Goal: Transaction & Acquisition: Book appointment/travel/reservation

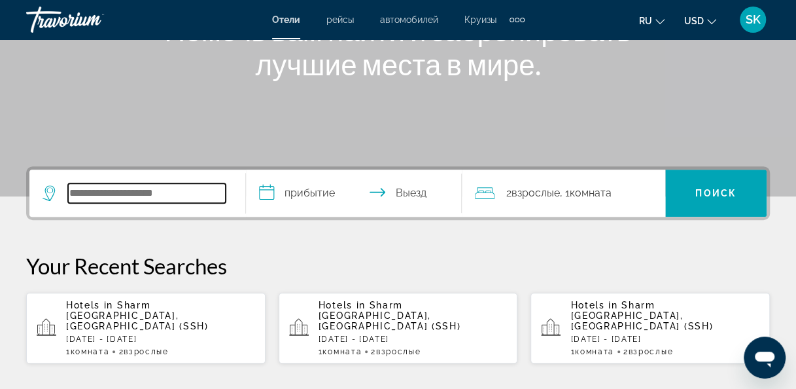
click at [168, 195] on input "Search hotel destination" at bounding box center [147, 193] width 158 height 20
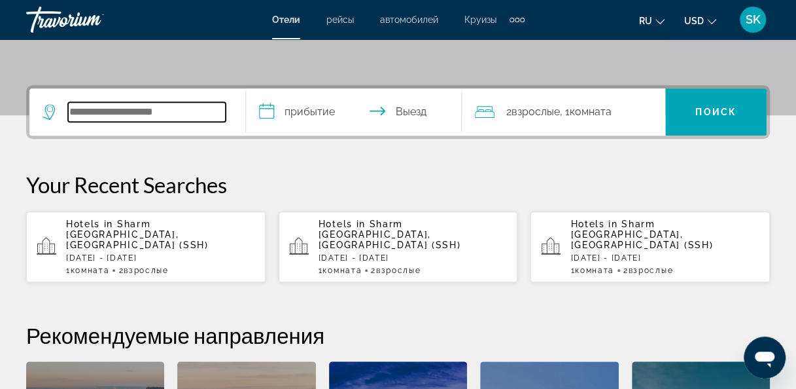
scroll to position [319, 0]
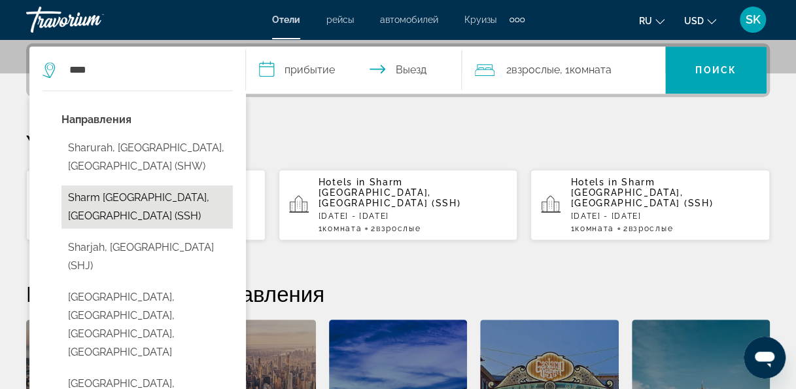
click at [128, 198] on button "Sharm [GEOGRAPHIC_DATA], [GEOGRAPHIC_DATA] (SSH)" at bounding box center [146, 206] width 171 height 43
type input "**********"
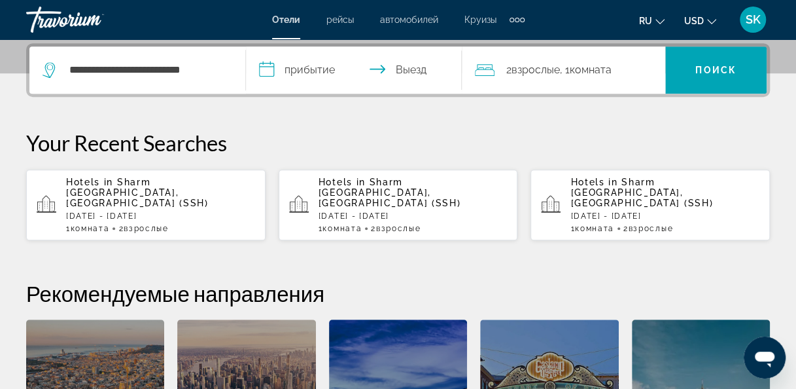
click at [281, 59] on input "**********" at bounding box center [357, 71] width 222 height 51
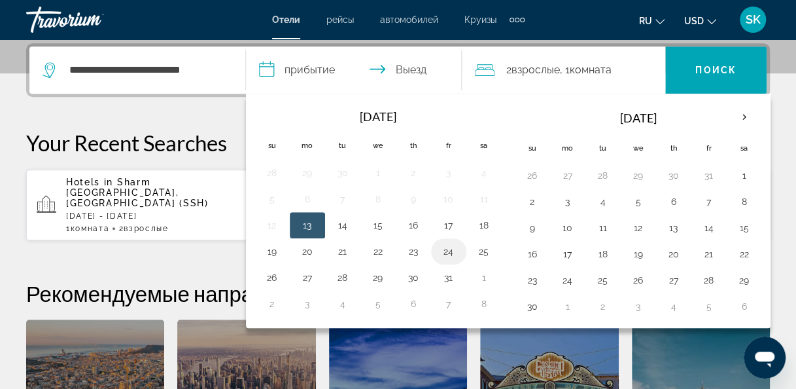
click at [450, 249] on button "24" at bounding box center [448, 251] width 21 height 18
click at [488, 75] on icon "Travelers: 2 adults, 0 children" at bounding box center [485, 70] width 20 height 16
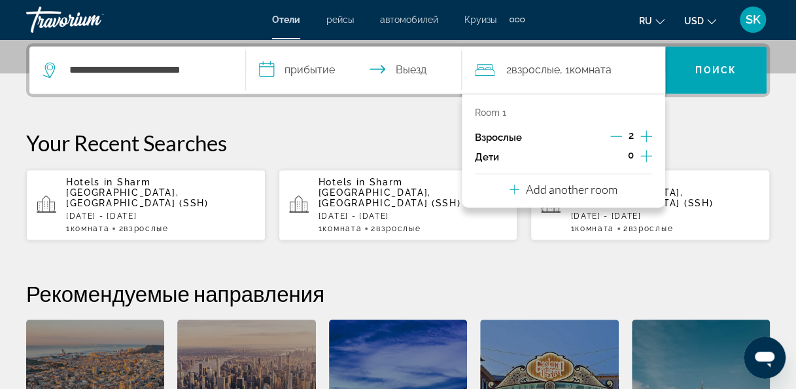
click at [319, 71] on input "**********" at bounding box center [357, 71] width 222 height 51
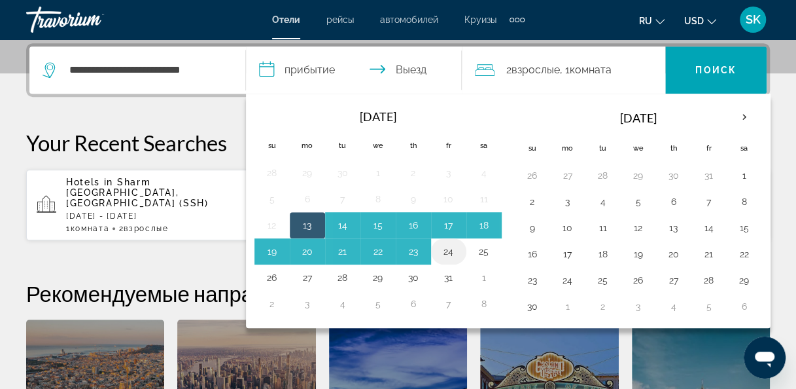
click at [441, 249] on button "24" at bounding box center [448, 251] width 21 height 18
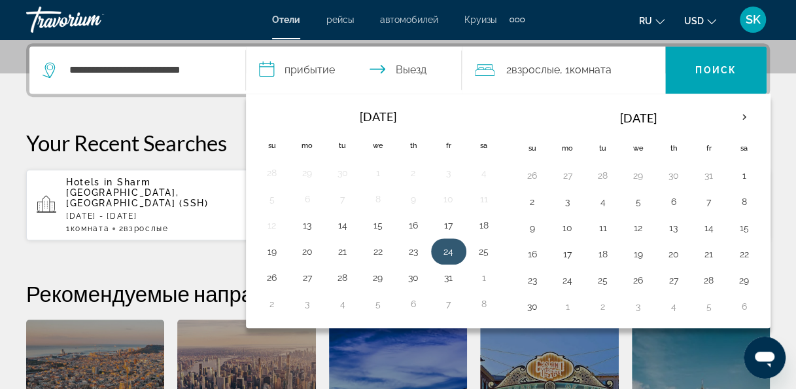
click at [445, 246] on button "24" at bounding box center [448, 251] width 21 height 18
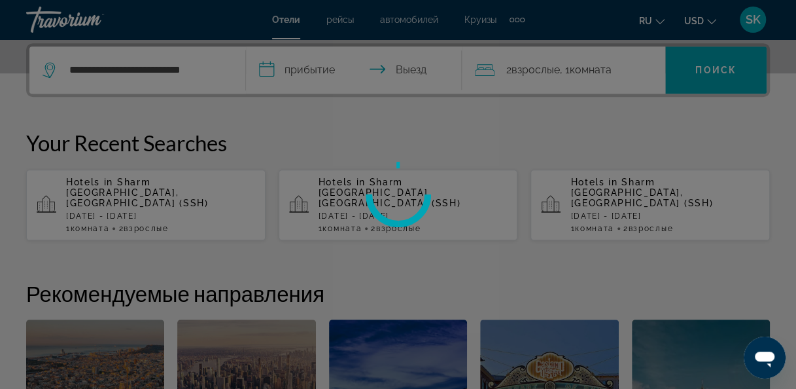
click at [343, 62] on div at bounding box center [398, 194] width 796 height 389
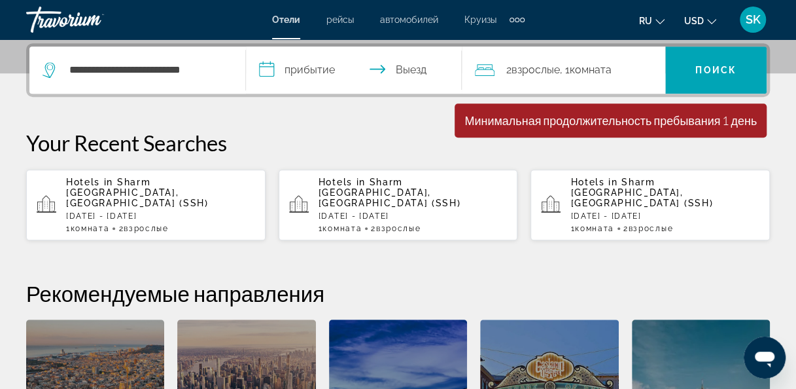
click at [315, 73] on input "**********" at bounding box center [357, 71] width 222 height 51
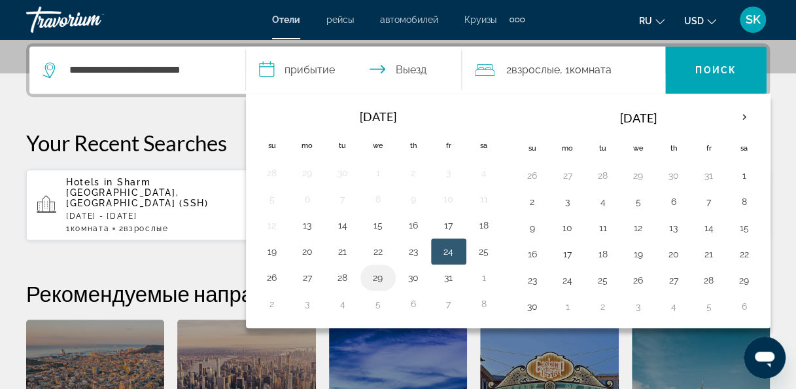
click at [372, 279] on button "29" at bounding box center [378, 277] width 21 height 18
click at [448, 255] on button "24" at bounding box center [448, 251] width 21 height 18
type input "**********"
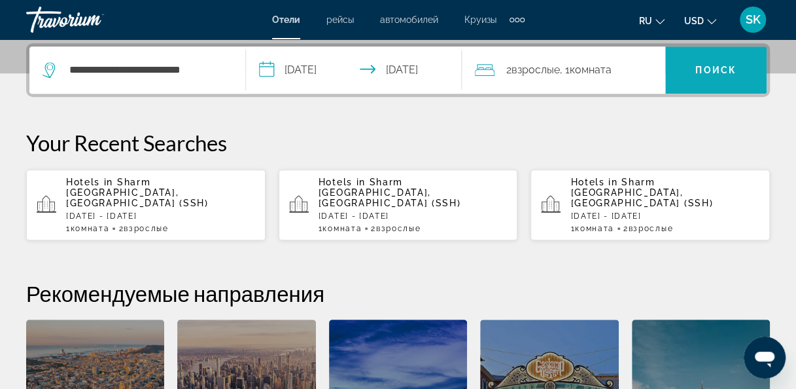
click at [708, 67] on span "Поиск" at bounding box center [715, 70] width 41 height 10
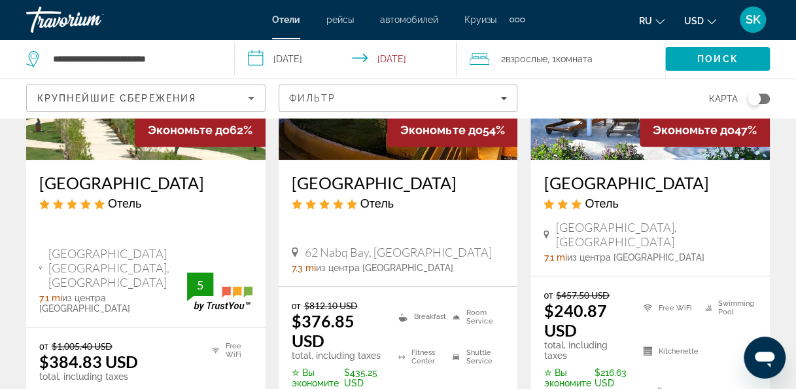
scroll to position [262, 0]
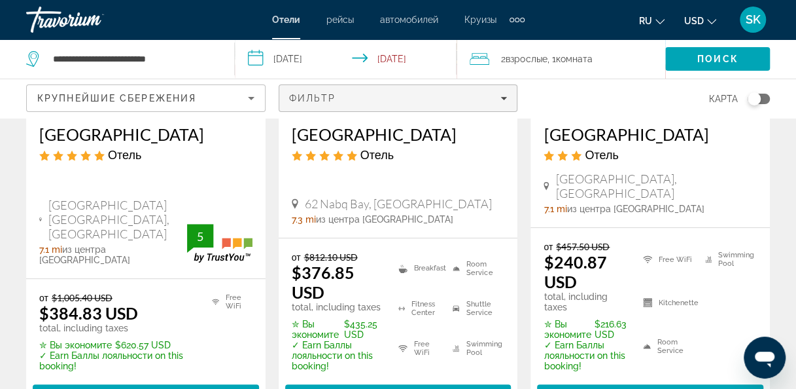
drag, startPoint x: 534, startPoint y: 73, endPoint x: 340, endPoint y: 105, distance: 196.2
drag, startPoint x: 340, startPoint y: 105, endPoint x: 700, endPoint y: 158, distance: 363.8
click at [700, 158] on div "Отель" at bounding box center [650, 154] width 213 height 14
click at [760, 163] on div "[GEOGRAPHIC_DATA] Отель El [GEOGRAPHIC_DATA], [GEOGRAPHIC_DATA] 7.1 mi из центр…" at bounding box center [650, 169] width 239 height 116
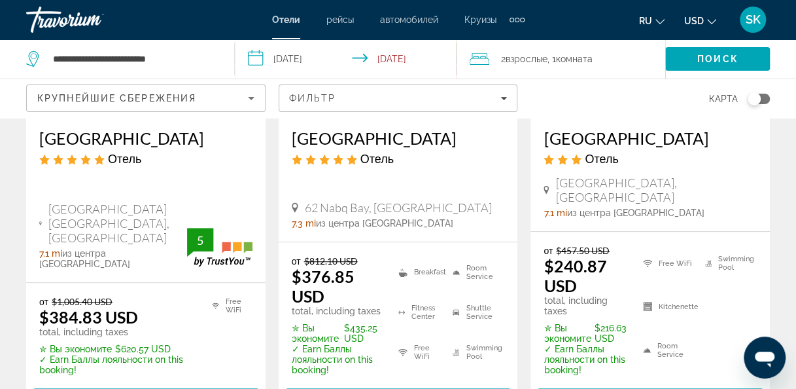
scroll to position [0, 0]
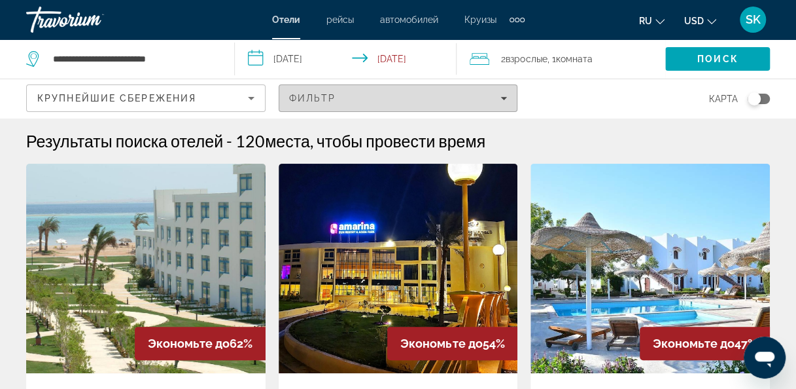
click at [361, 84] on span "Filters" at bounding box center [398, 97] width 238 height 31
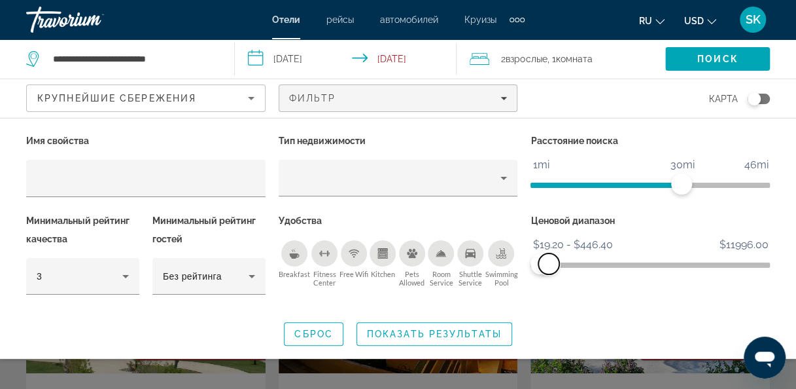
drag, startPoint x: 763, startPoint y: 263, endPoint x: 549, endPoint y: 279, distance: 214.5
click at [549, 279] on div "Ценовой диапазон $19.20 $11996.00 $19.20 $446.40 $19.20 - $446.40" at bounding box center [650, 259] width 252 height 97
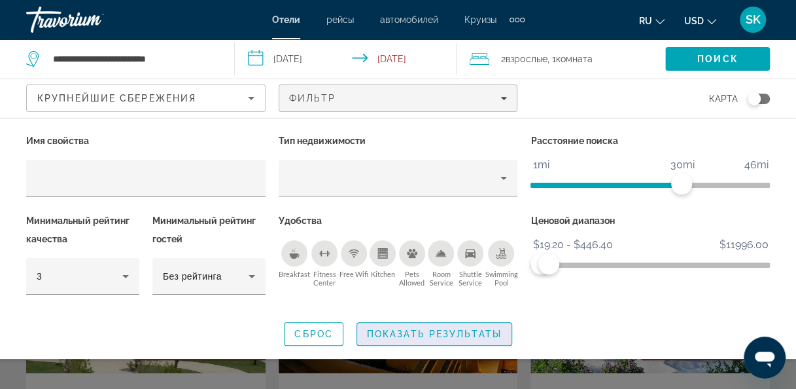
click at [408, 333] on span "Показать результаты" at bounding box center [434, 333] width 135 height 10
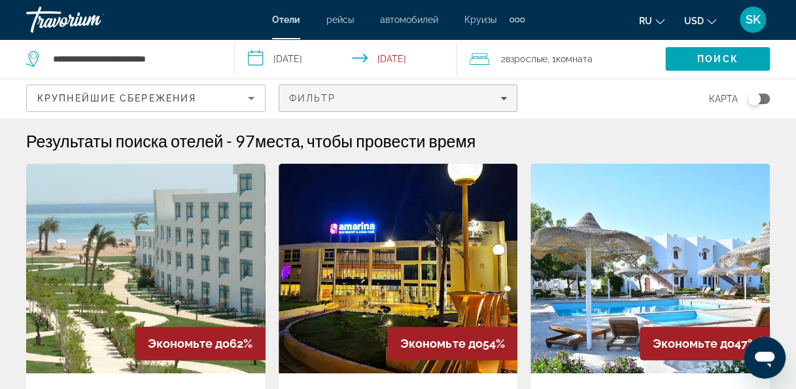
click at [487, 94] on div "Фильтр" at bounding box center [398, 98] width 218 height 10
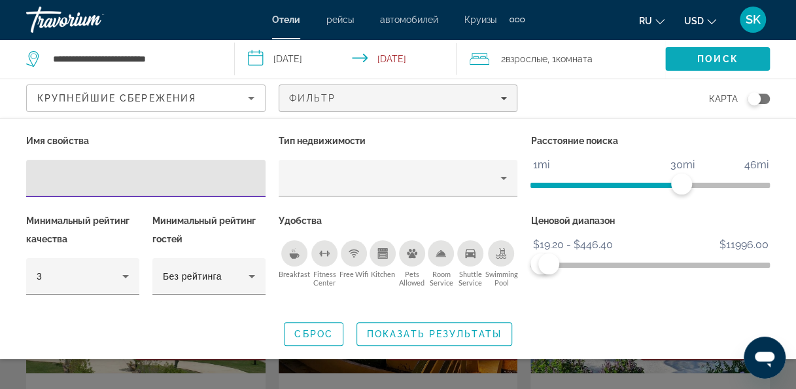
click at [717, 54] on span "Поиск" at bounding box center [717, 59] width 41 height 10
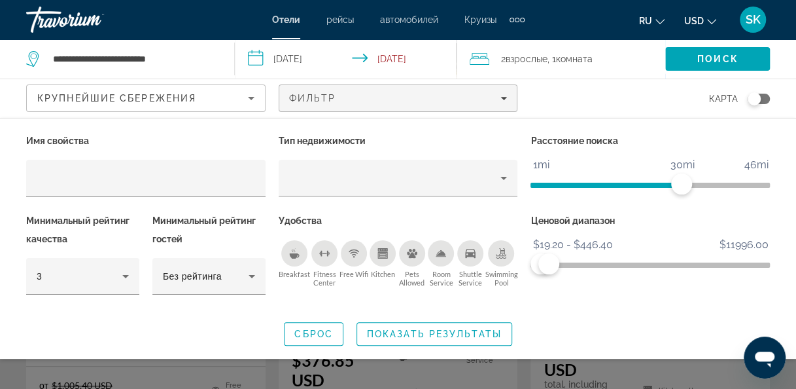
scroll to position [196, 0]
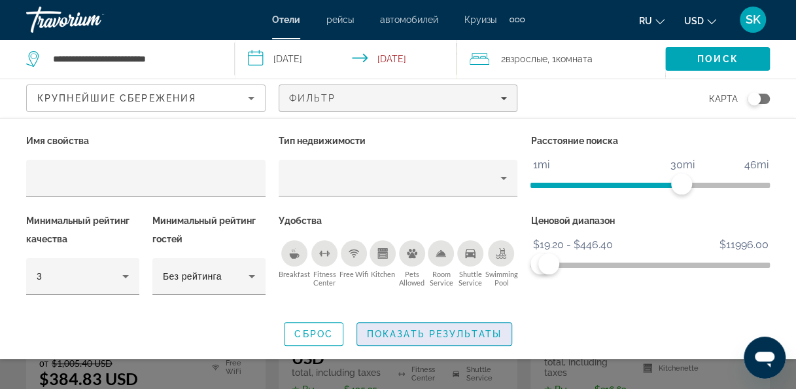
click at [473, 333] on span "Показать результаты" at bounding box center [434, 333] width 135 height 10
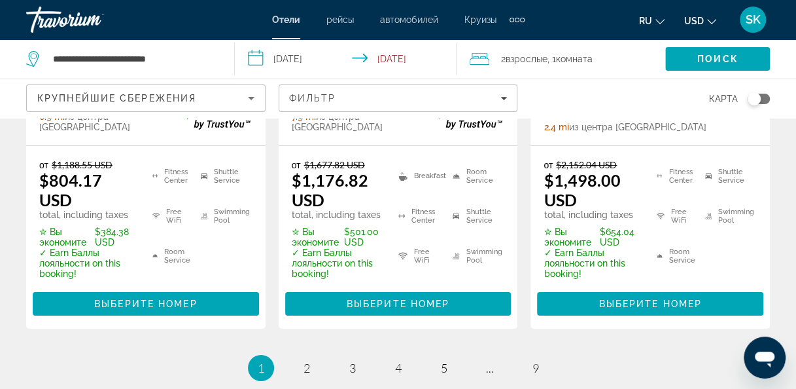
scroll to position [2142, 0]
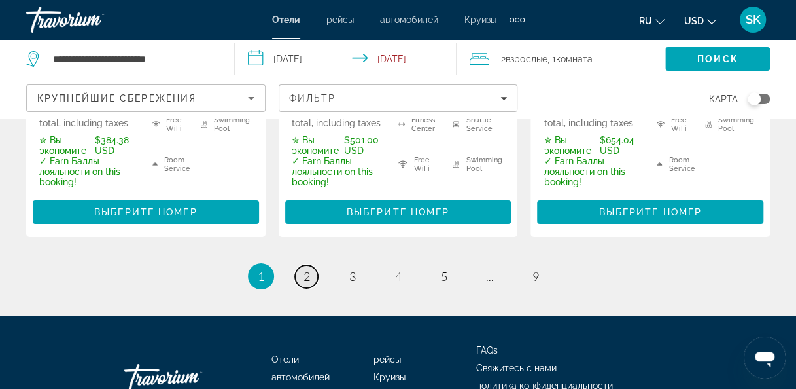
click at [304, 265] on link "page 2" at bounding box center [306, 276] width 23 height 23
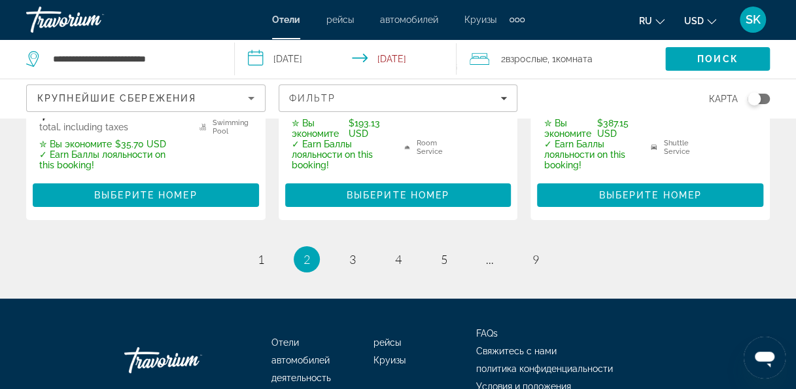
scroll to position [2159, 0]
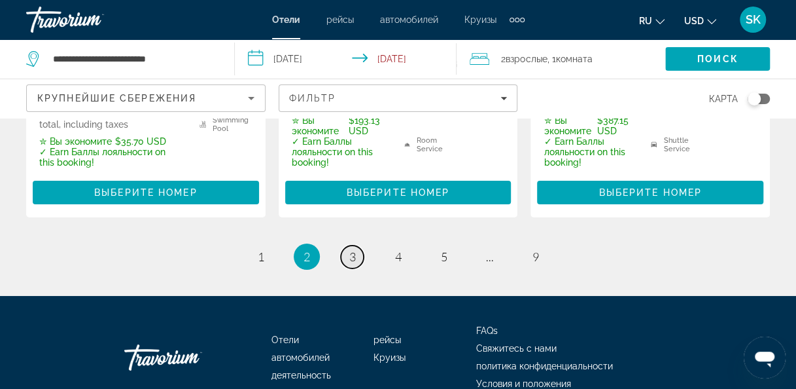
click at [355, 249] on span "3" at bounding box center [352, 256] width 7 height 14
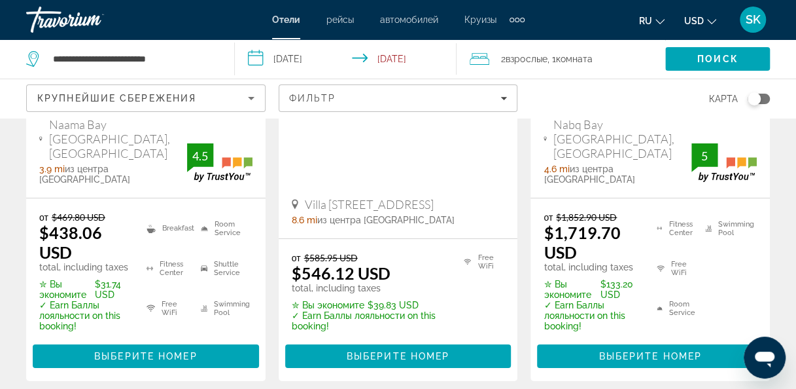
scroll to position [2159, 0]
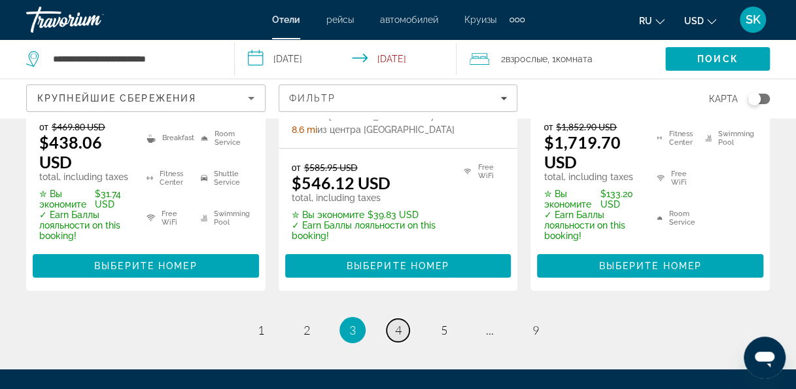
click at [400, 322] on span "4" at bounding box center [398, 329] width 7 height 14
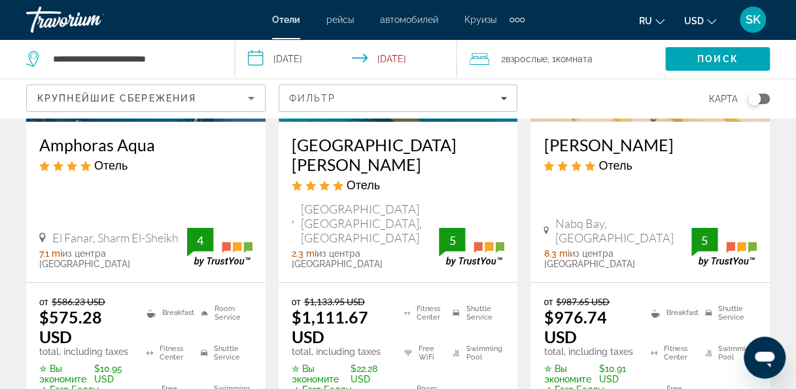
scroll to position [2093, 0]
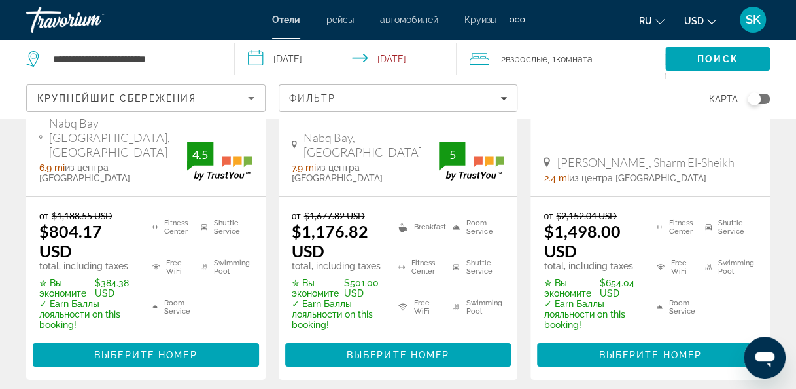
scroll to position [2011, 0]
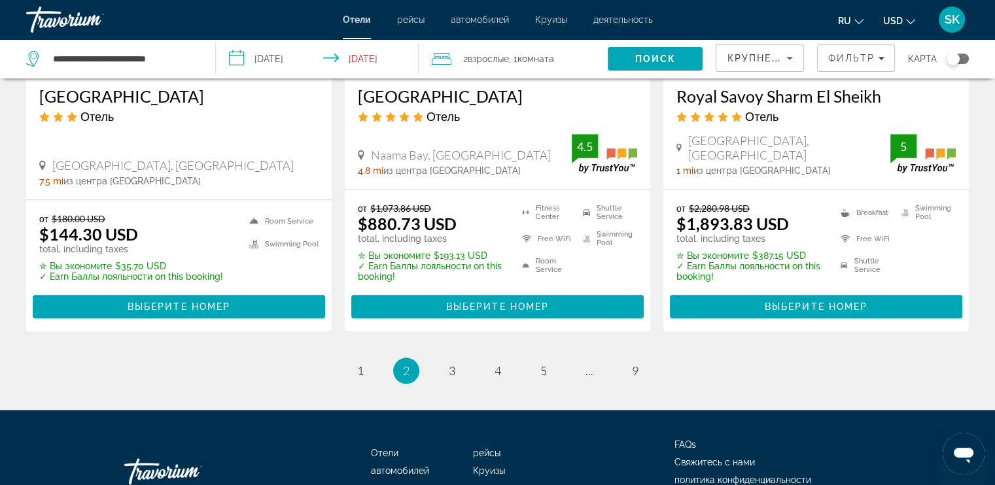
scroll to position [1783, 0]
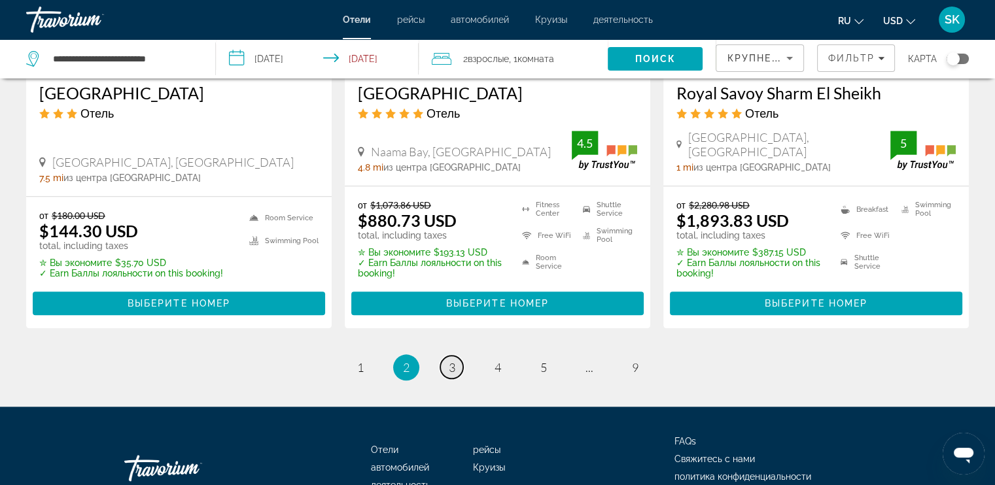
click at [455, 379] on link "page 3" at bounding box center [451, 367] width 23 height 23
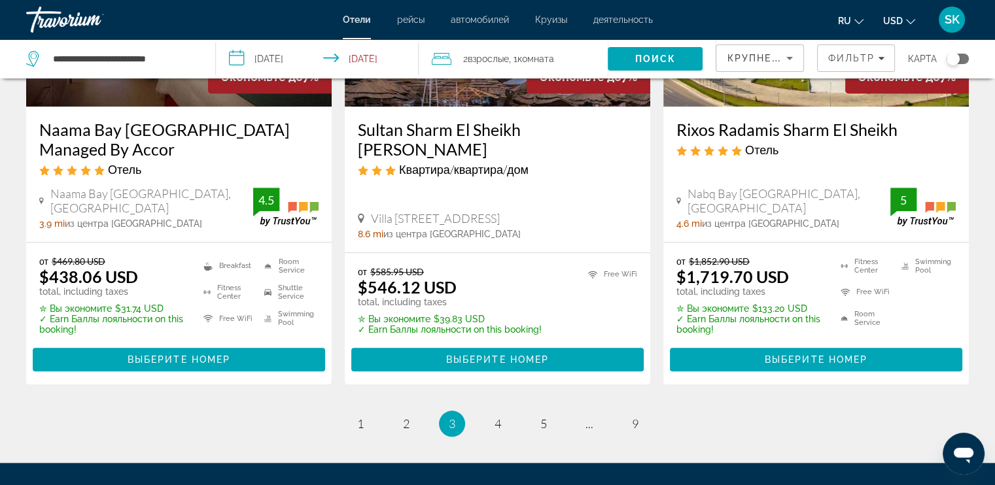
scroll to position [1870, 0]
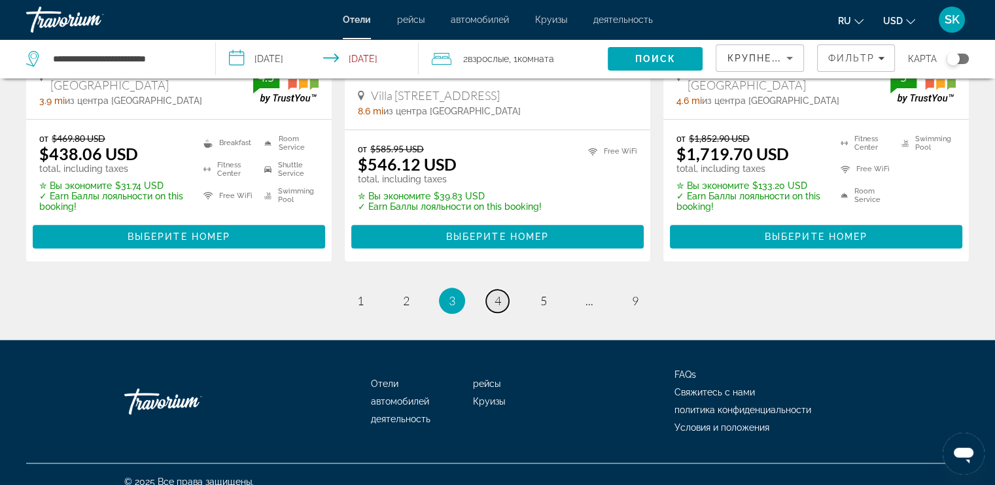
click at [506, 290] on link "page 4" at bounding box center [497, 301] width 23 height 23
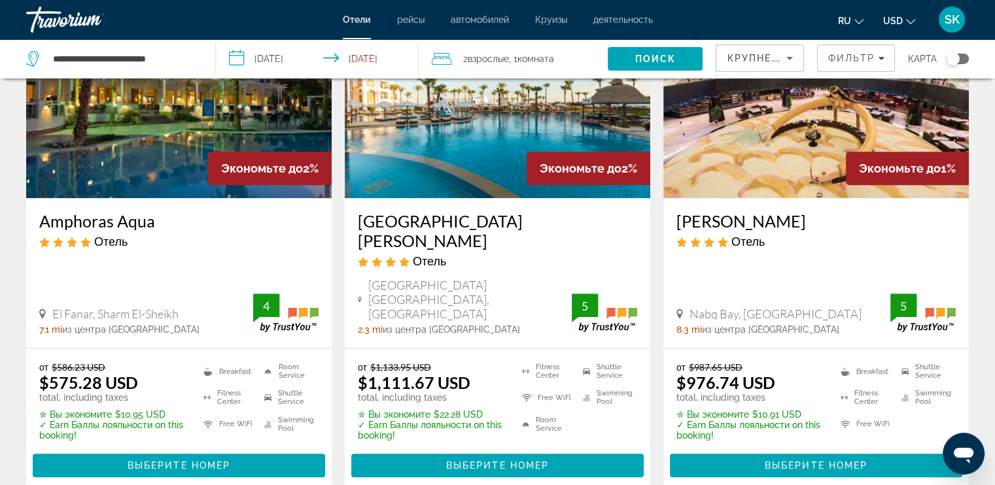
scroll to position [1799, 0]
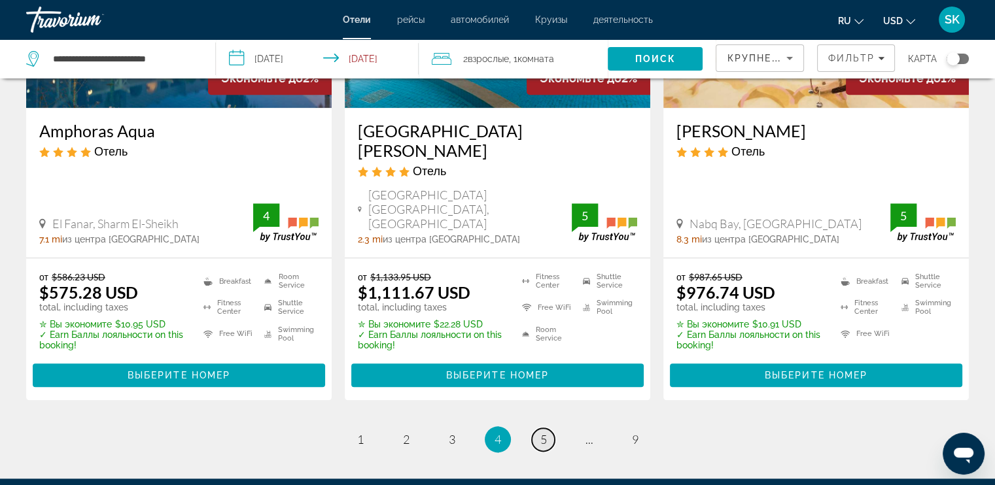
click at [539, 388] on link "page 5" at bounding box center [543, 439] width 23 height 23
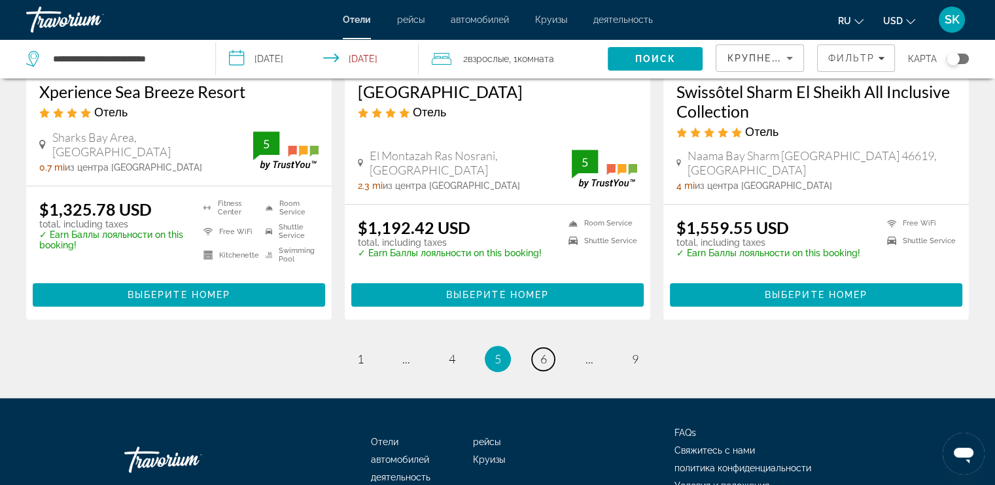
scroll to position [1792, 0]
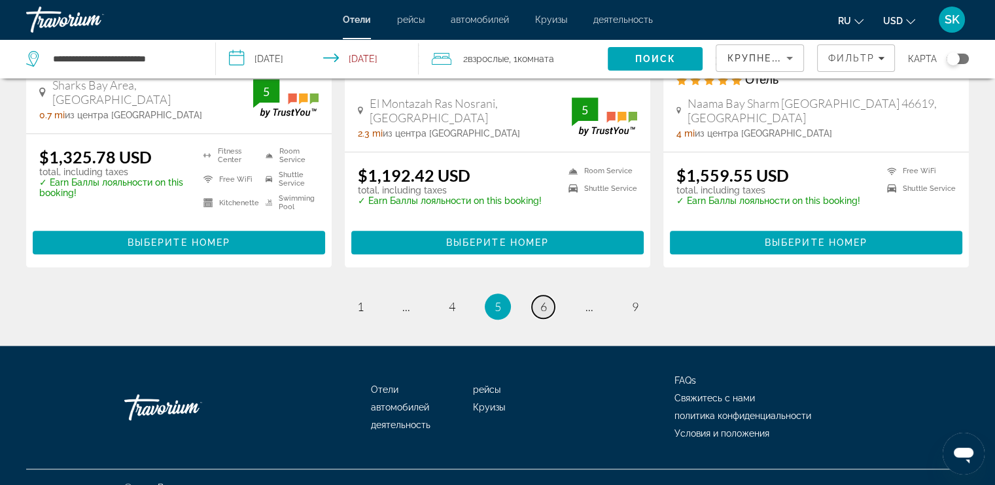
click at [546, 296] on link "page 6" at bounding box center [543, 307] width 23 height 23
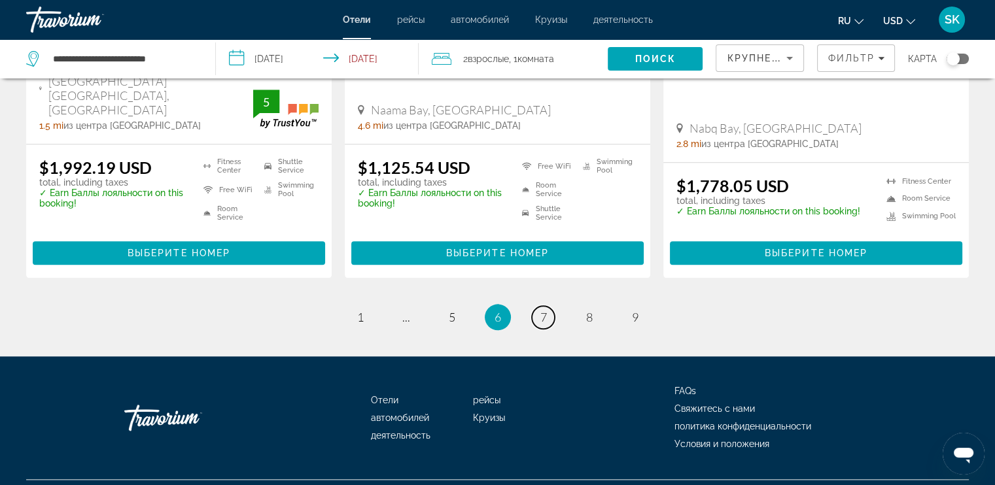
scroll to position [1850, 0]
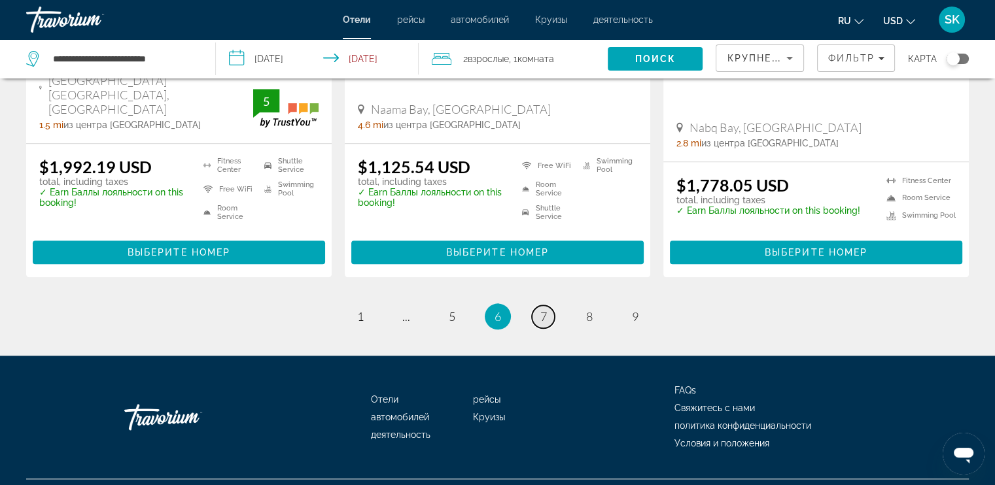
click at [545, 309] on span "7" at bounding box center [543, 316] width 7 height 14
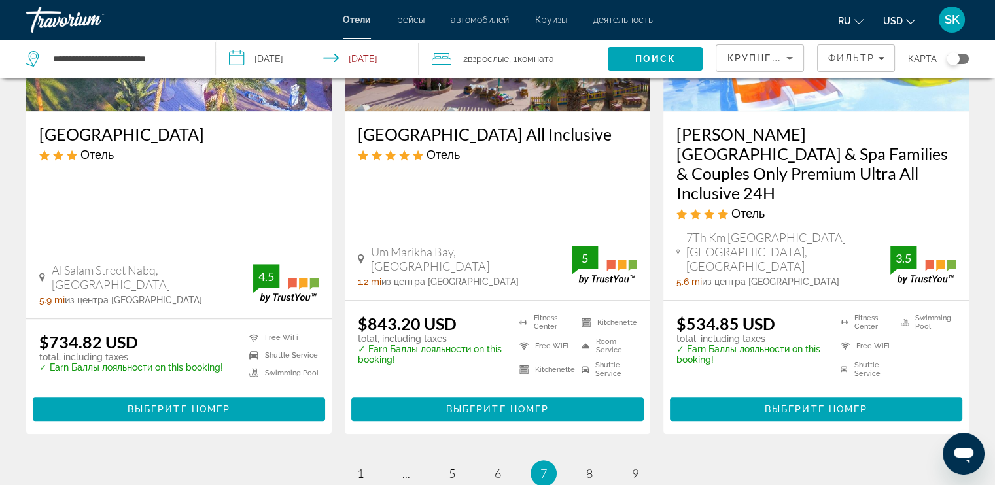
scroll to position [1799, 0]
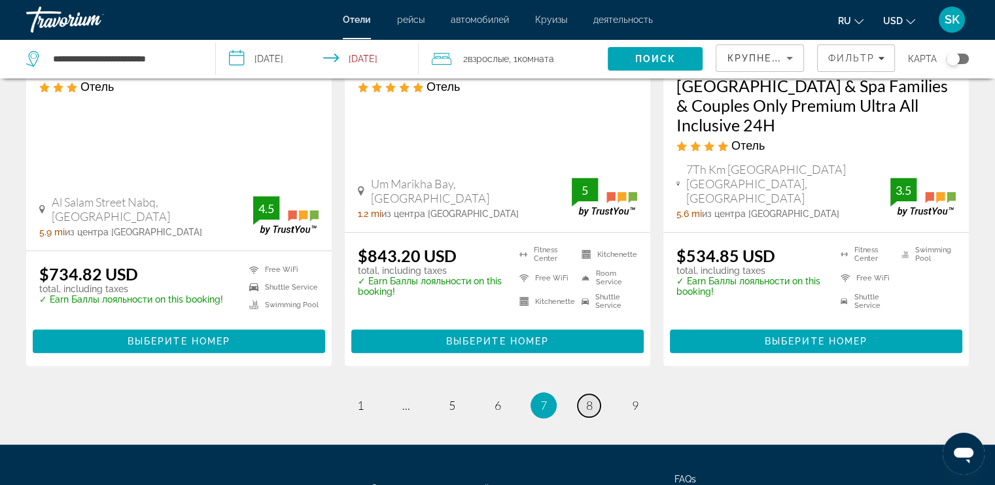
click at [594, 388] on link "page 8" at bounding box center [589, 405] width 23 height 23
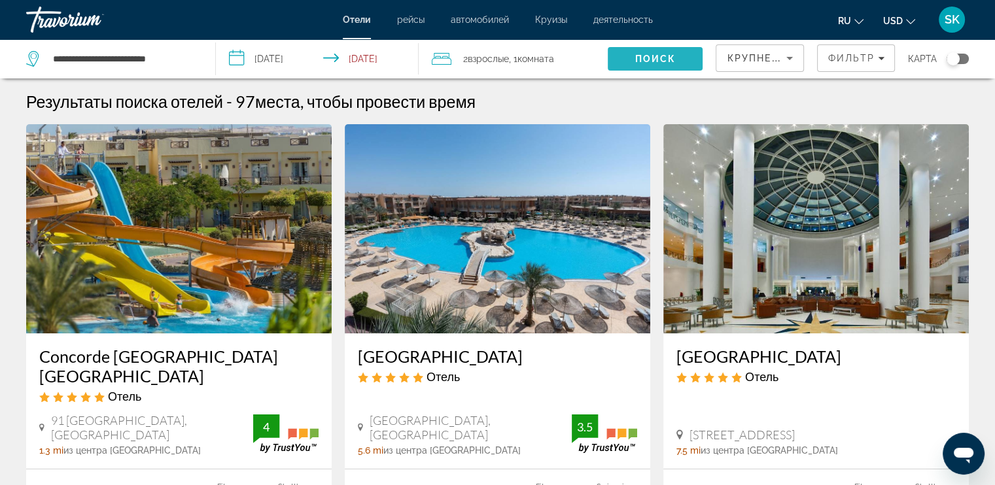
click at [671, 61] on span "Поиск" at bounding box center [655, 59] width 41 height 10
click at [805, 56] on span "Фильтр" at bounding box center [850, 58] width 47 height 10
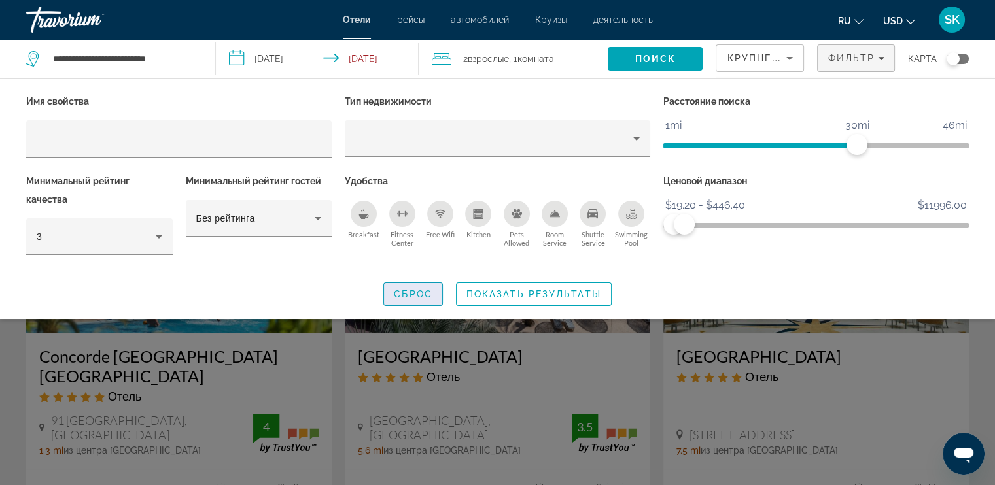
click at [407, 293] on span "Сброс" at bounding box center [413, 294] width 39 height 10
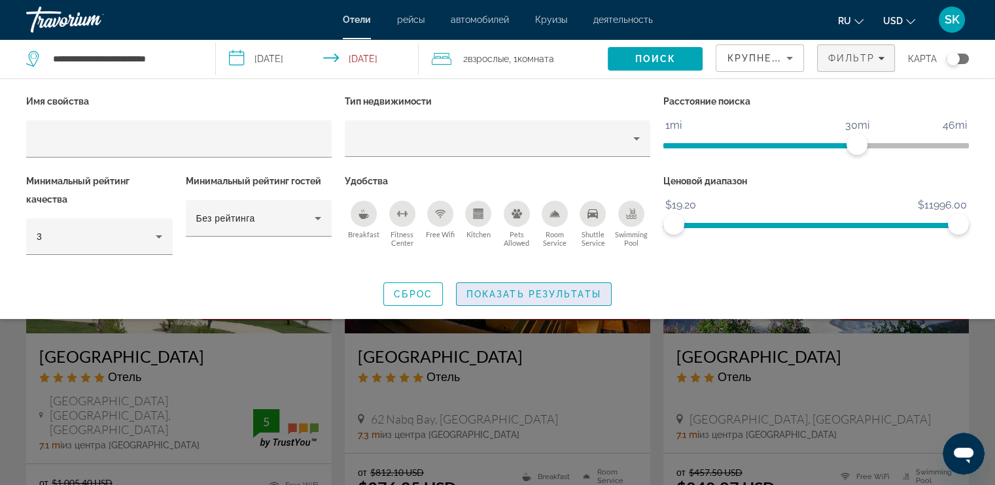
click at [593, 290] on span "Показать результаты" at bounding box center [533, 294] width 135 height 10
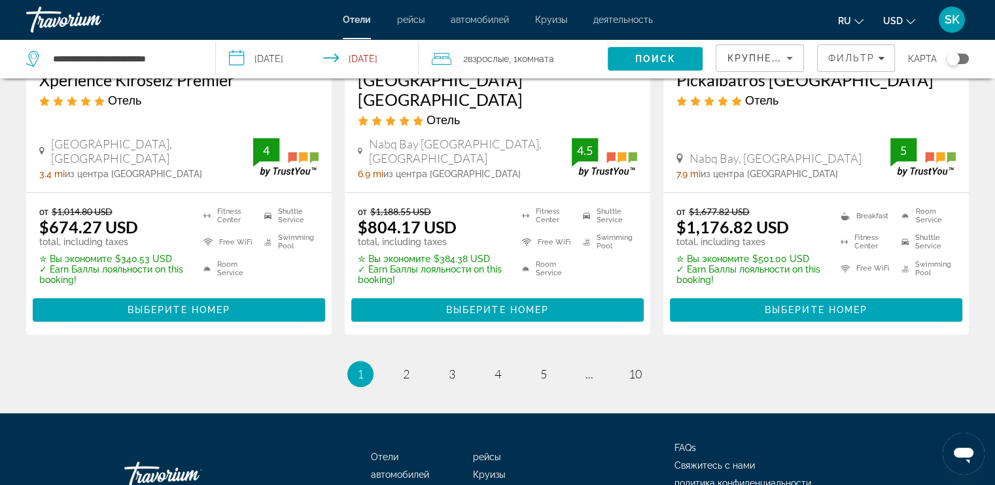
scroll to position [1839, 0]
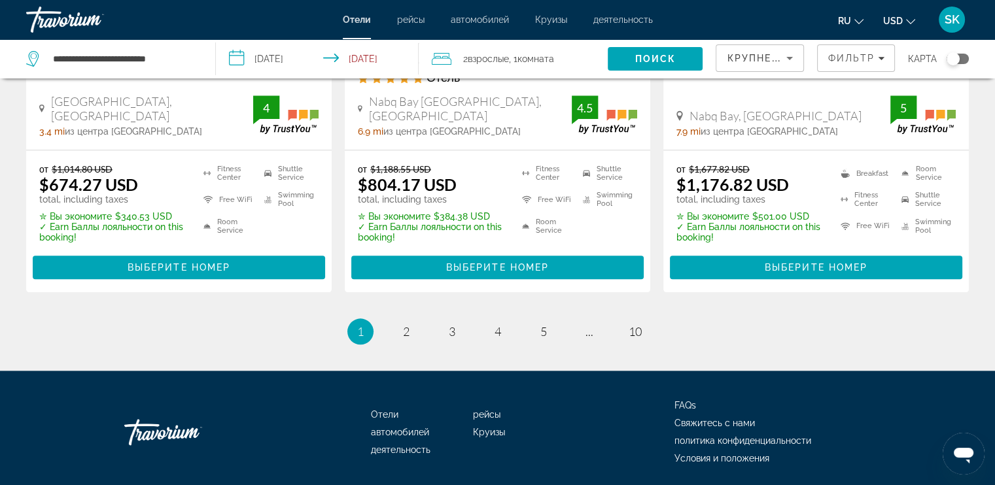
click at [648, 319] on ul "1 / 10 You're on page 1 page 2 page 3 page 4 page 5 page ... page 10" at bounding box center [497, 332] width 943 height 26
click at [630, 324] on span "10" at bounding box center [635, 331] width 13 height 14
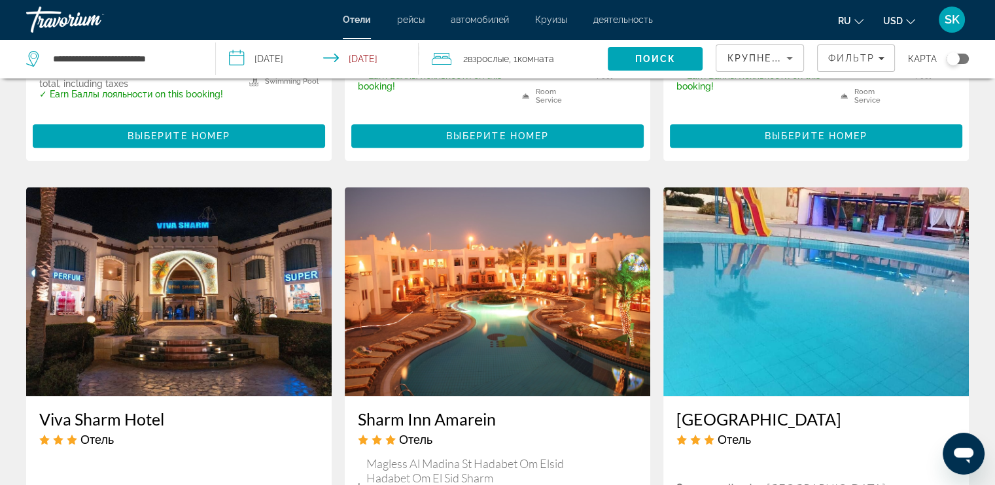
scroll to position [1806, 0]
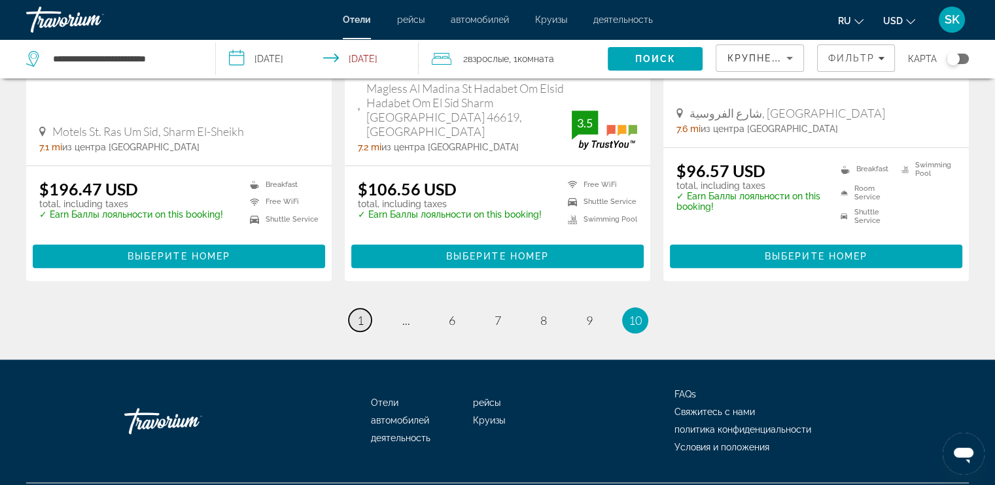
click at [362, 313] on span "1" at bounding box center [360, 320] width 7 height 14
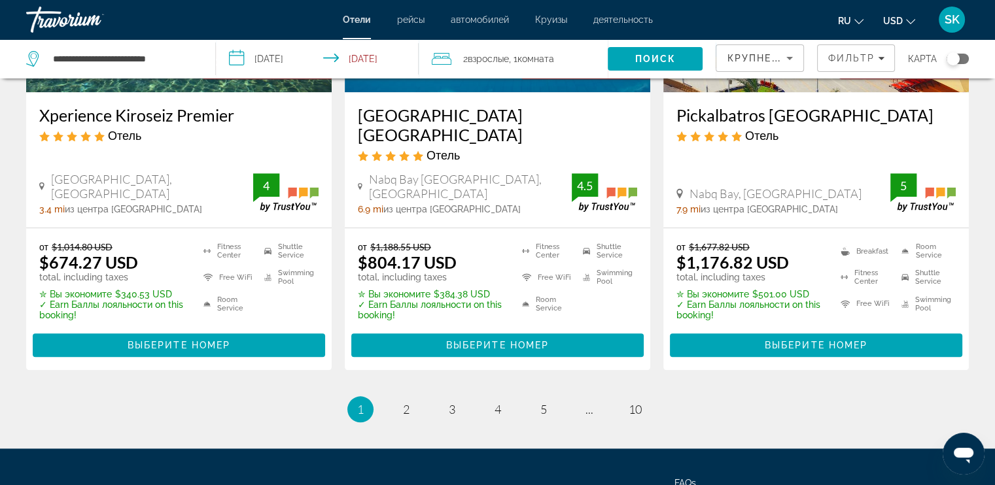
scroll to position [1799, 0]
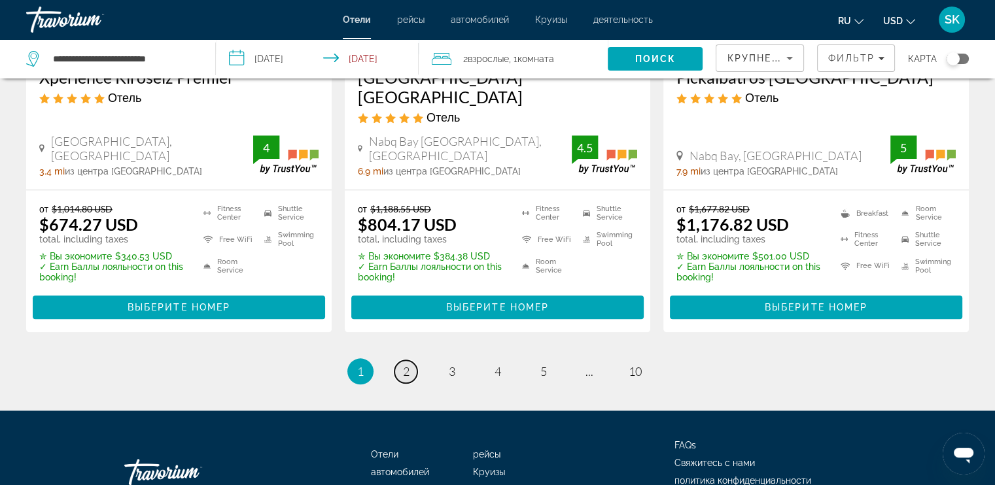
click at [404, 364] on span "2" at bounding box center [406, 371] width 7 height 14
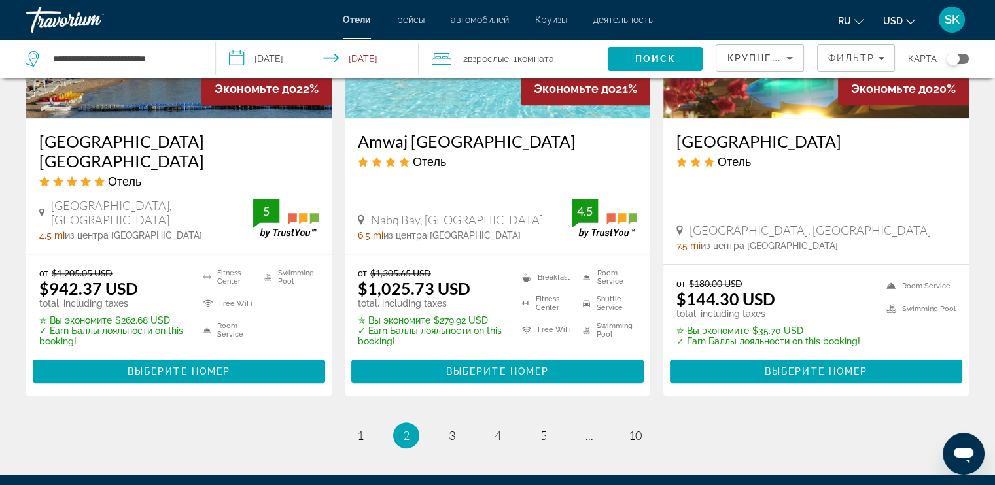
scroll to position [1799, 0]
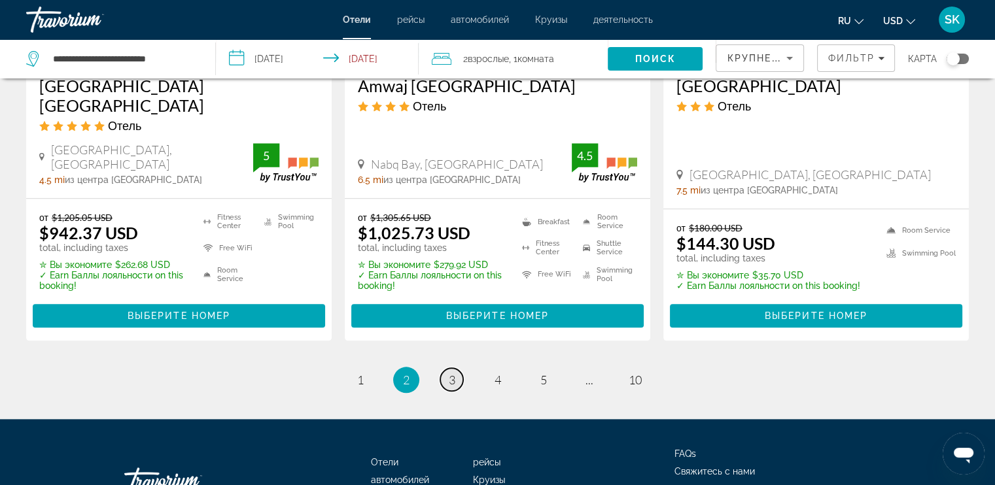
click at [459, 371] on link "page 3" at bounding box center [451, 379] width 23 height 23
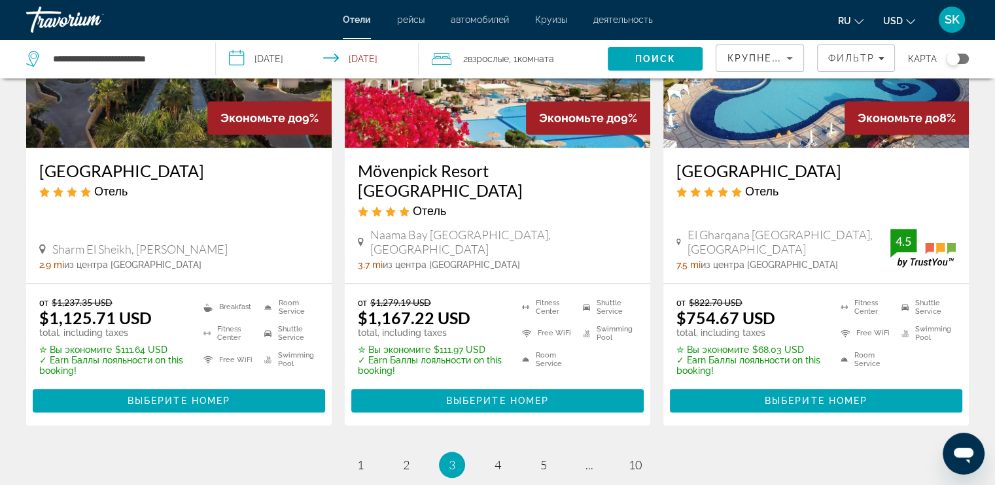
scroll to position [1799, 0]
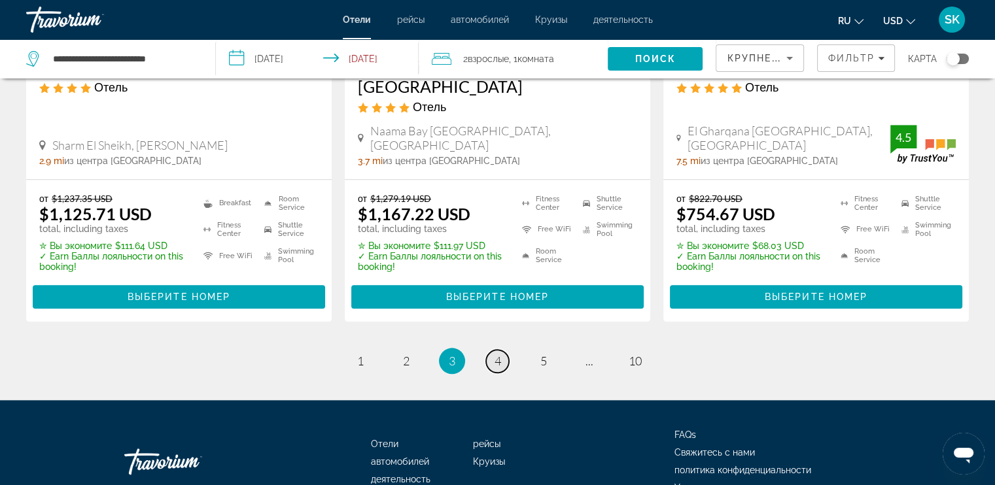
click at [495, 354] on span "4" at bounding box center [498, 361] width 7 height 14
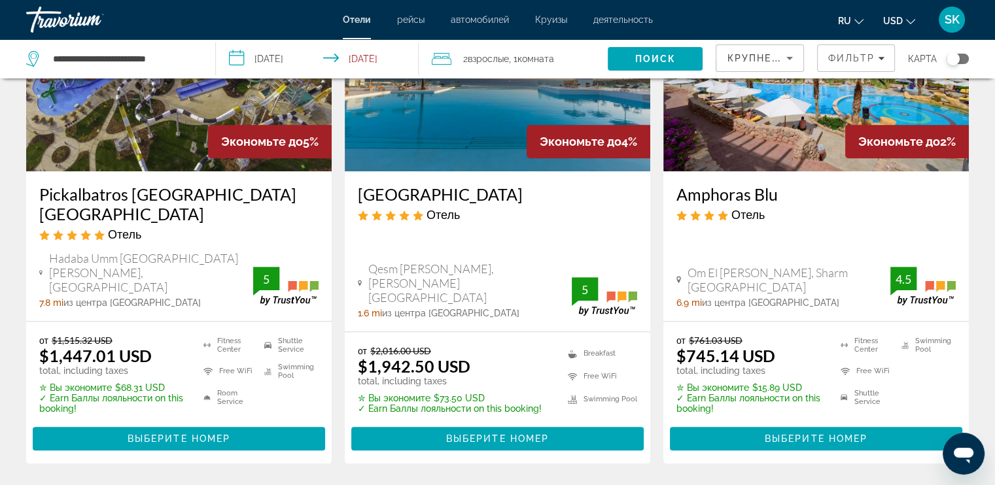
scroll to position [1881, 0]
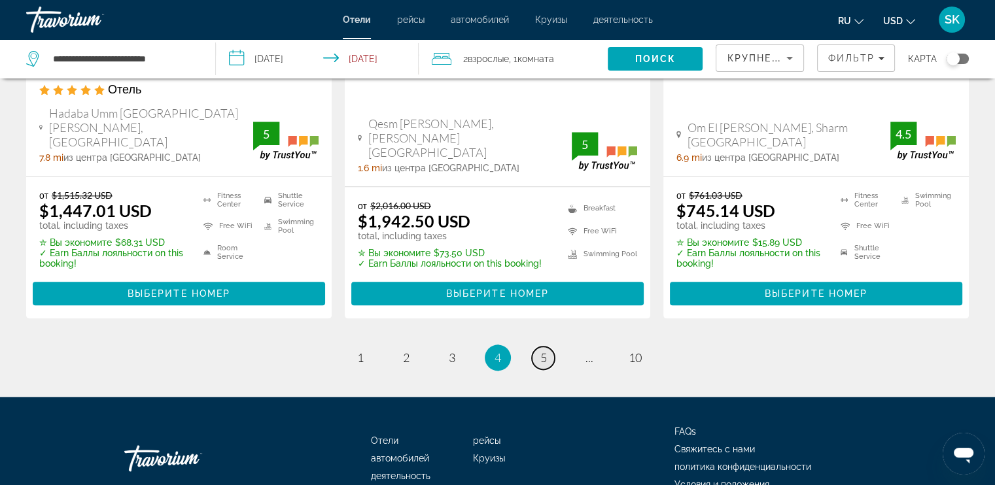
click at [546, 347] on link "page 5" at bounding box center [543, 358] width 23 height 23
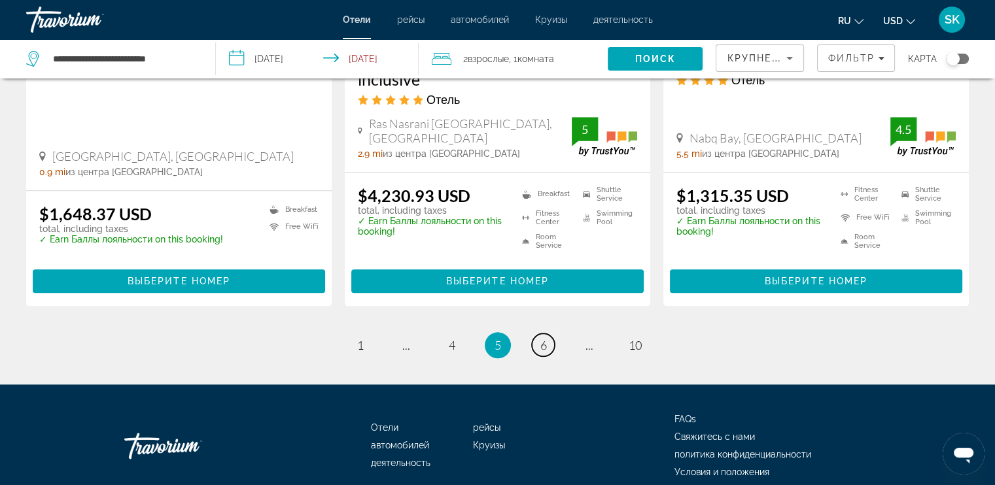
scroll to position [1847, 0]
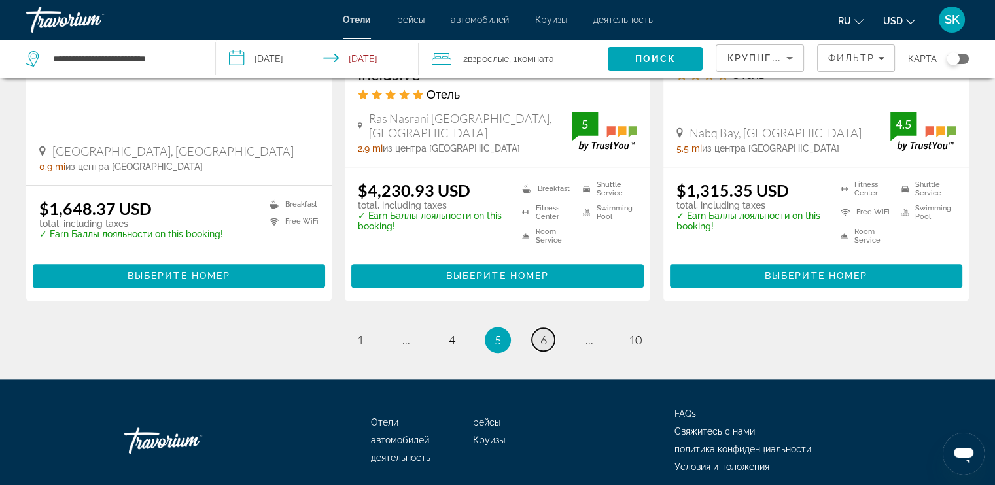
click at [540, 333] on span "6" at bounding box center [543, 340] width 7 height 14
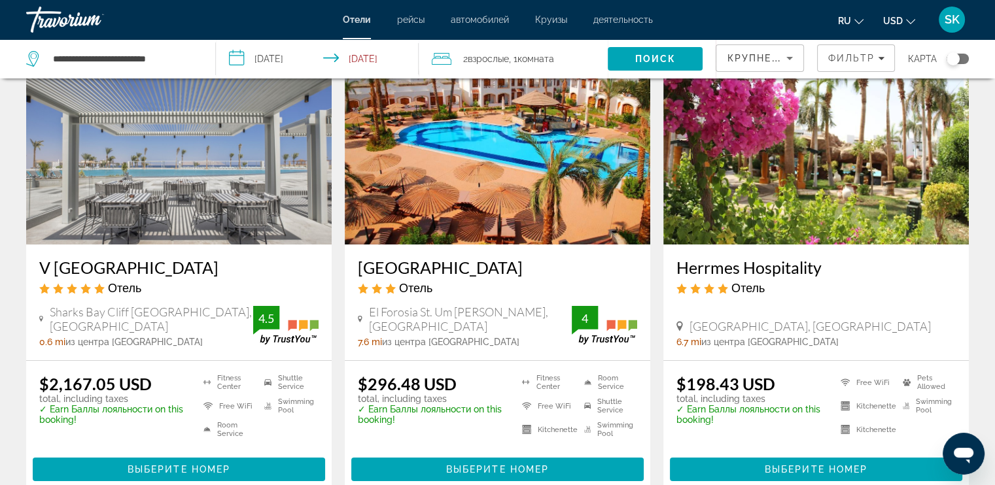
scroll to position [81, 0]
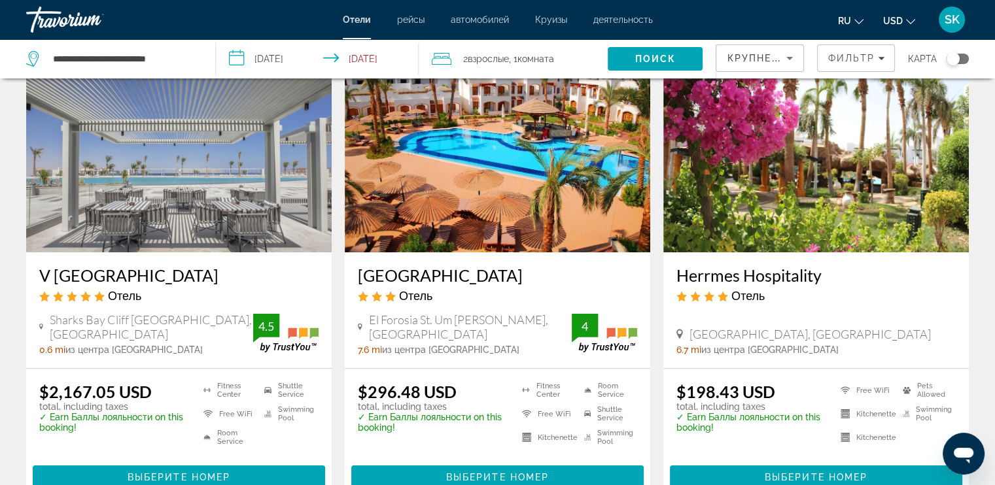
click at [788, 269] on h3 "Herrmes Hospitality" at bounding box center [815, 276] width 279 height 20
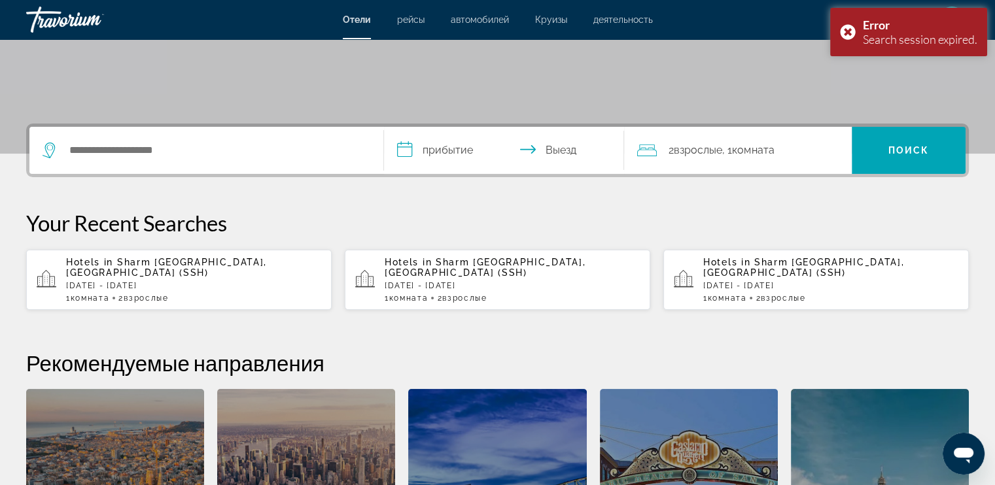
scroll to position [154, 0]
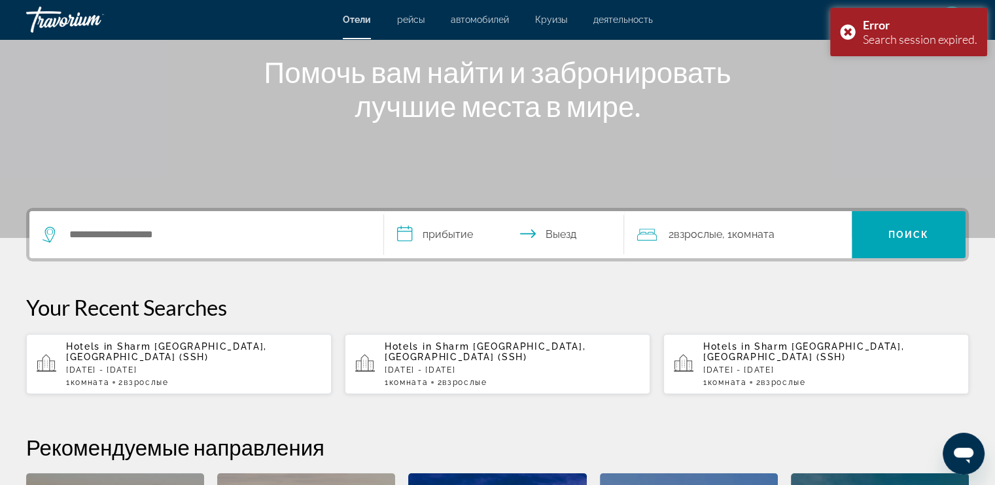
click at [451, 229] on input "**********" at bounding box center [507, 236] width 246 height 51
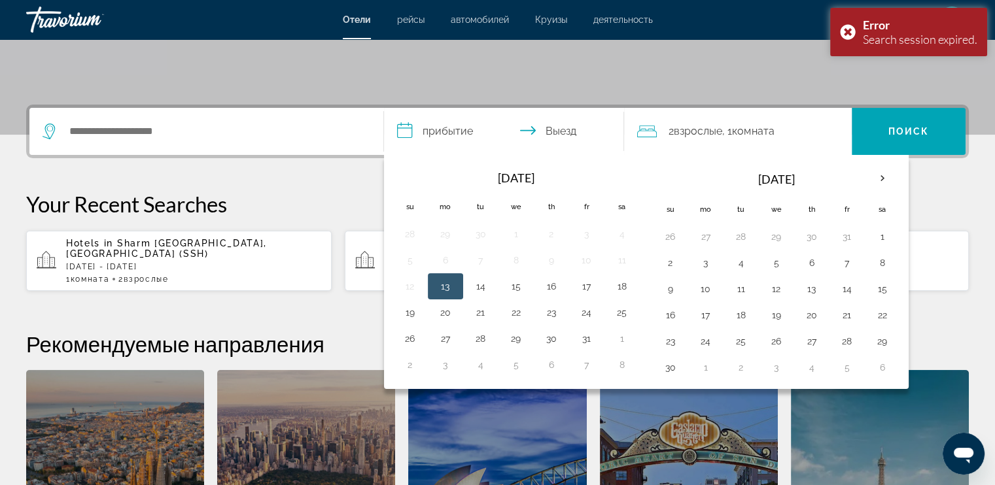
scroll to position [320, 0]
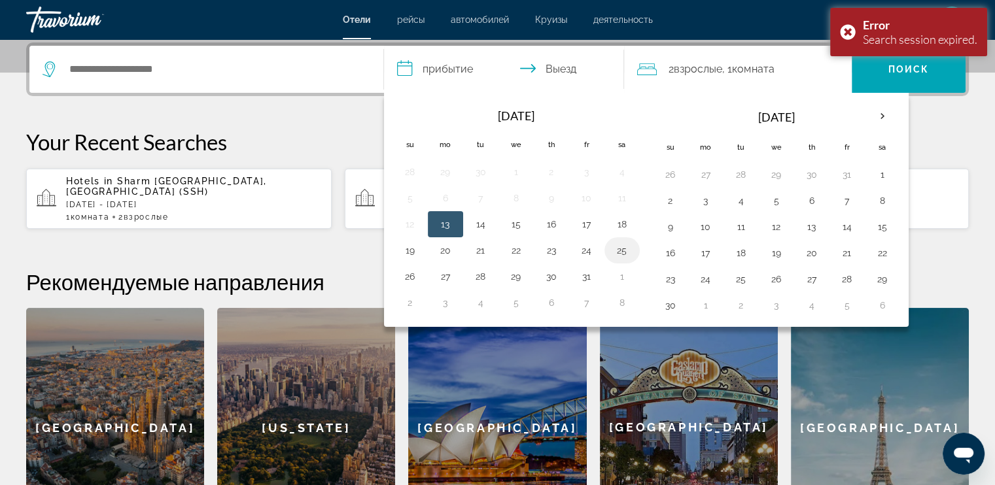
click at [616, 252] on button "25" at bounding box center [622, 250] width 21 height 18
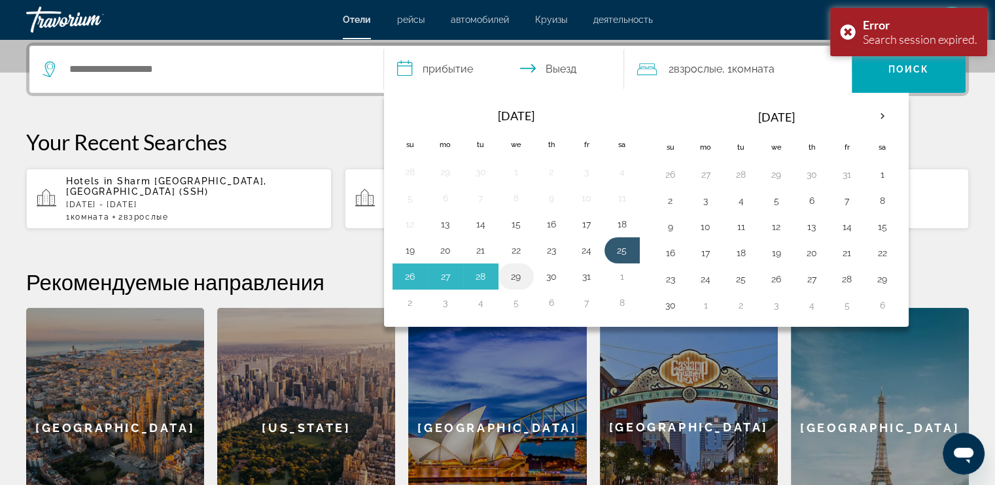
click at [523, 280] on button "29" at bounding box center [516, 277] width 21 height 18
type input "**********"
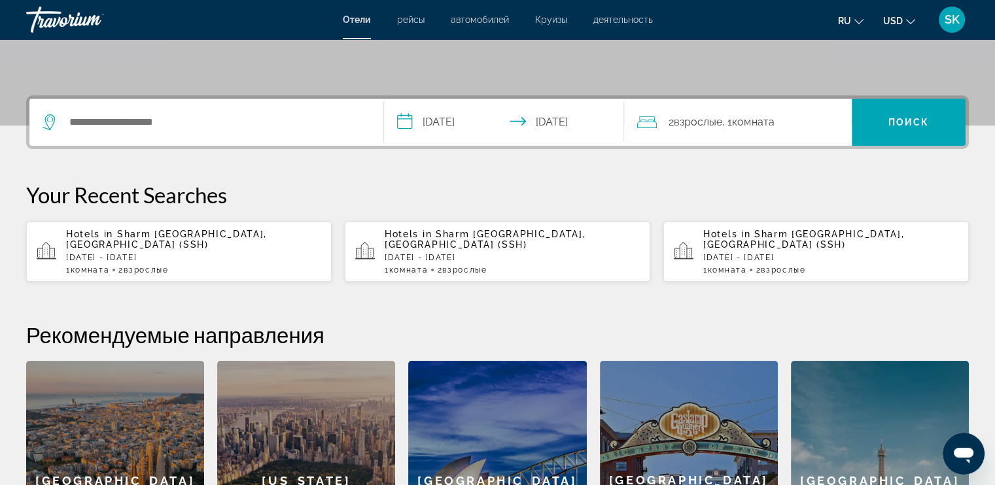
scroll to position [156, 0]
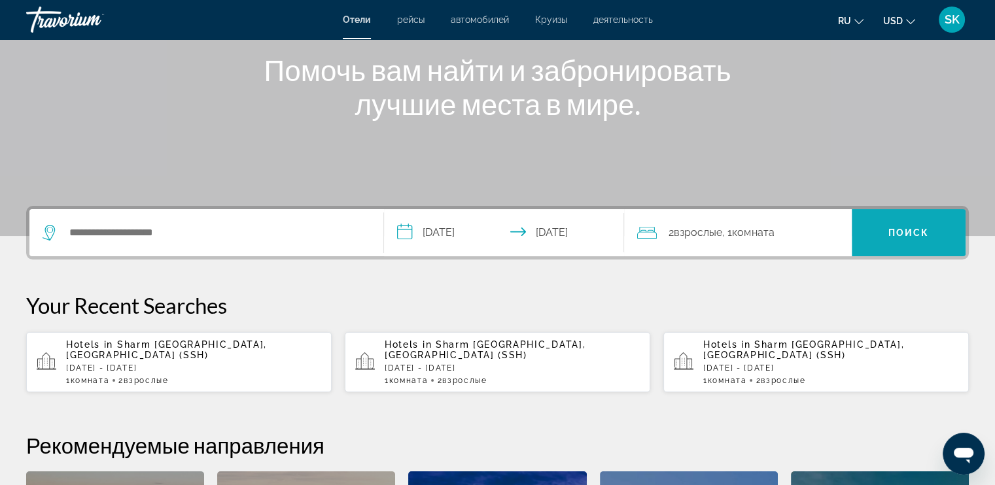
click at [805, 235] on span "Поиск" at bounding box center [908, 233] width 41 height 10
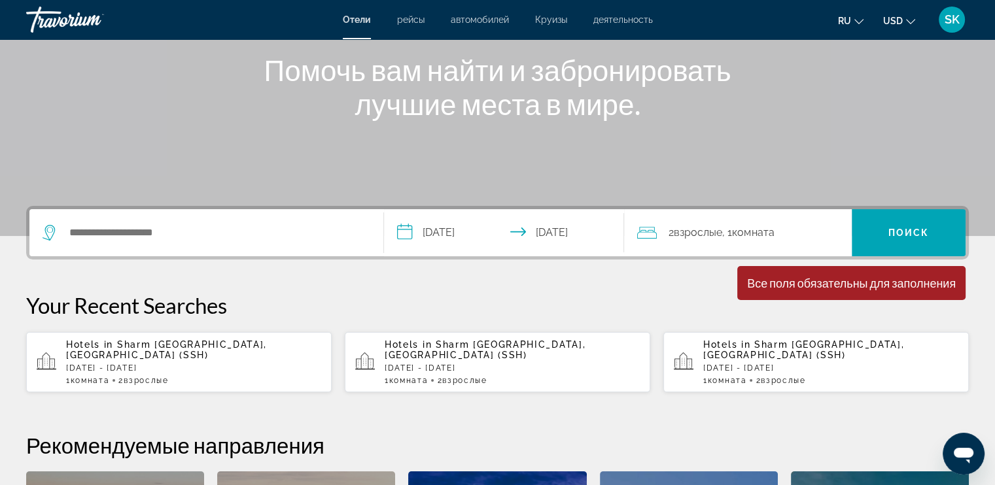
click at [205, 220] on div "Search widget" at bounding box center [207, 232] width 328 height 47
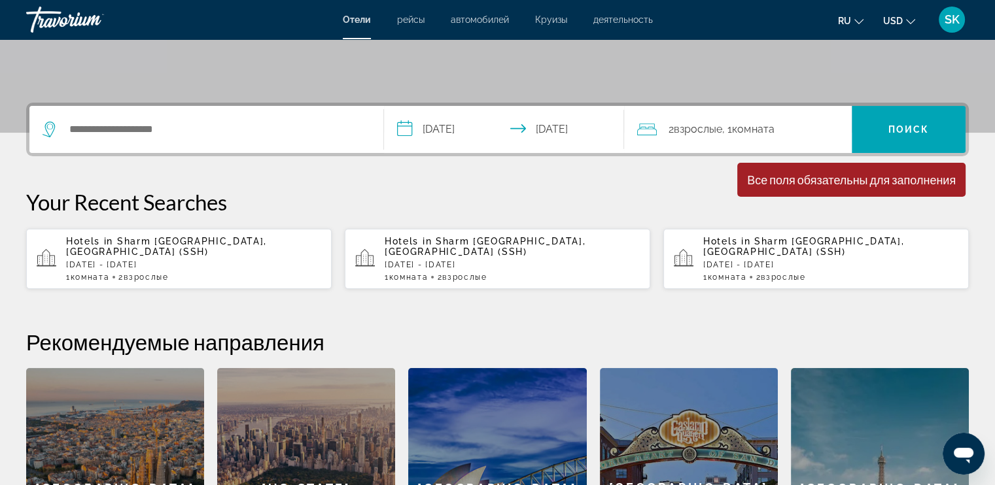
scroll to position [320, 0]
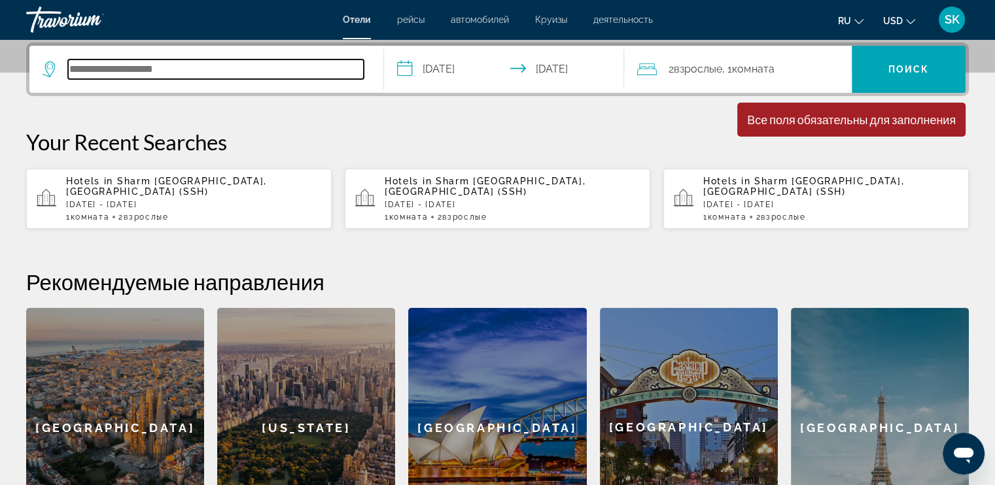
click at [163, 66] on input "Search hotel destination" at bounding box center [216, 70] width 296 height 20
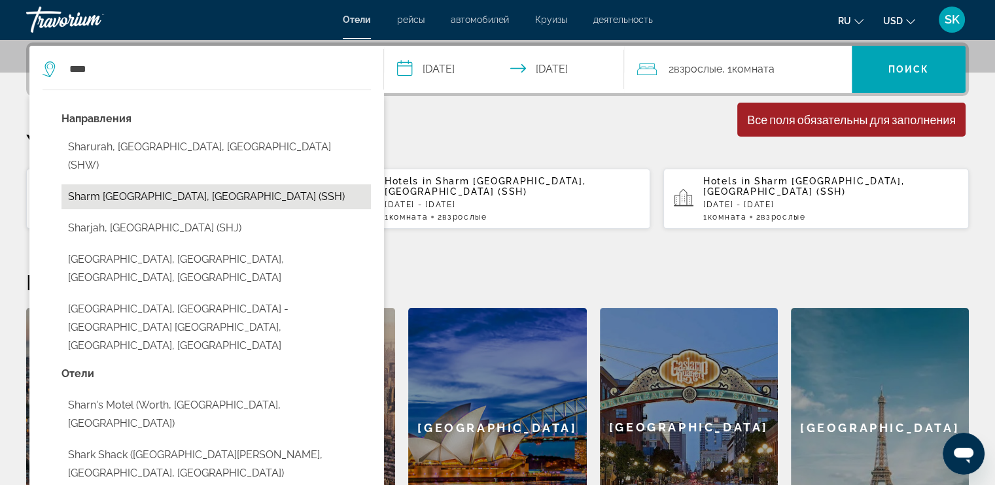
click at [173, 184] on button "Sharm [GEOGRAPHIC_DATA], [GEOGRAPHIC_DATA] (SSH)" at bounding box center [215, 196] width 309 height 25
type input "**********"
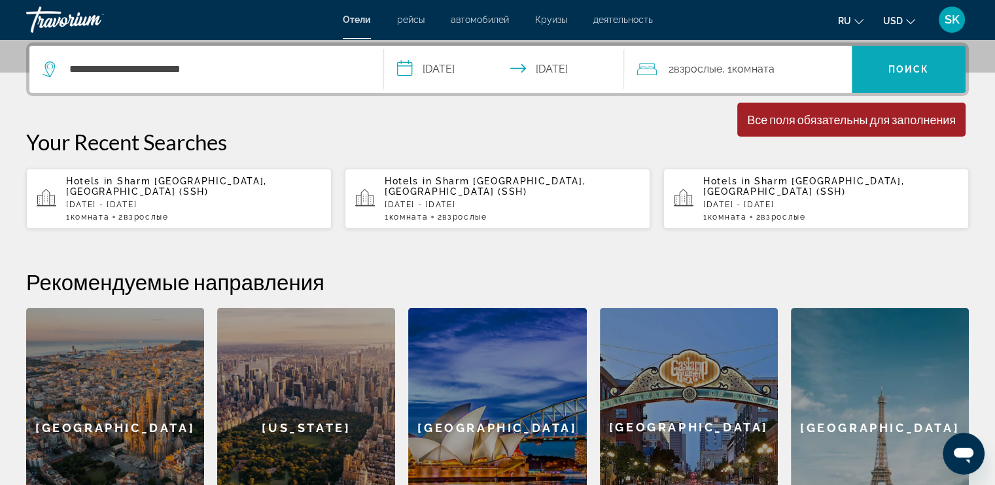
click at [805, 64] on span "Поиск" at bounding box center [908, 69] width 41 height 10
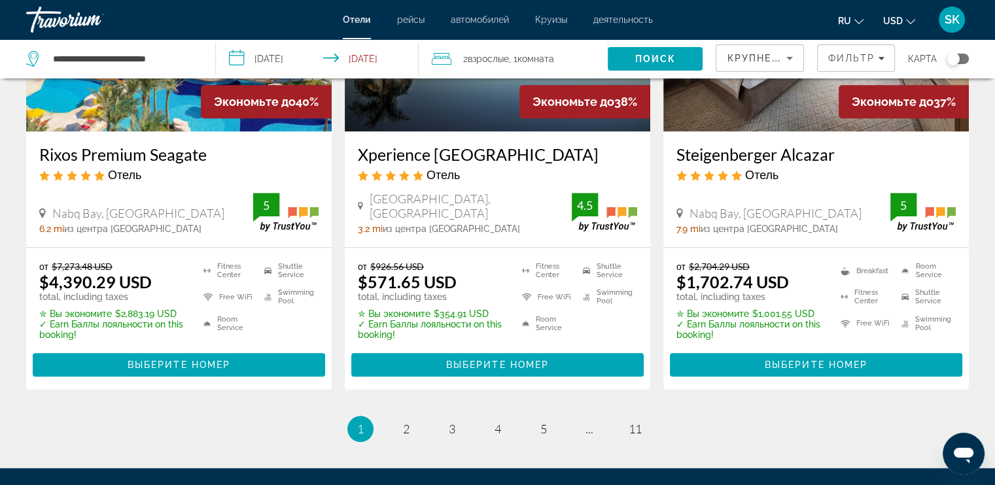
scroll to position [1799, 0]
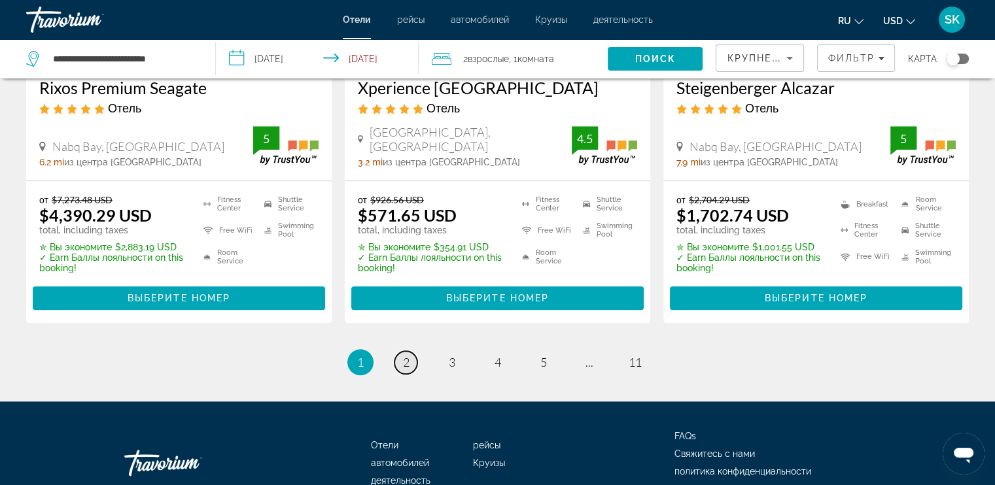
click at [403, 355] on span "2" at bounding box center [406, 362] width 7 height 14
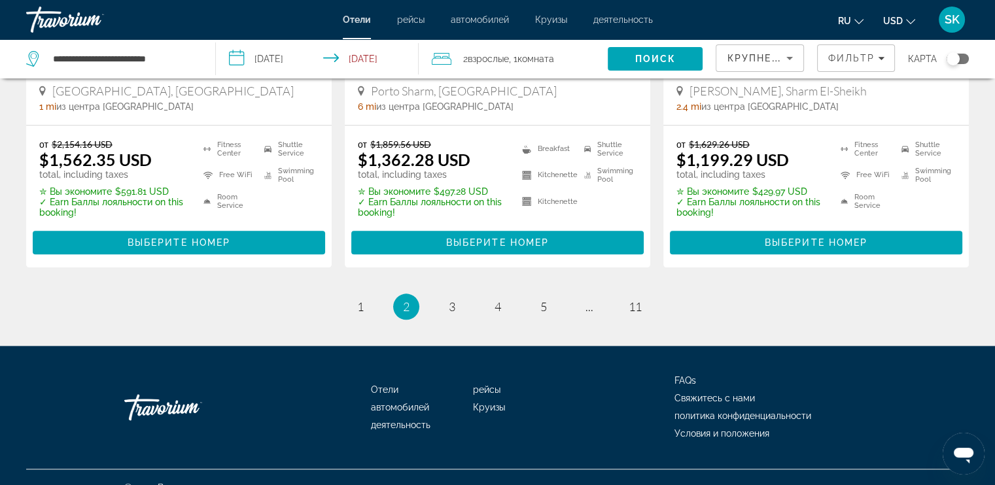
scroll to position [1854, 0]
click at [461, 296] on link "page 3" at bounding box center [451, 307] width 23 height 23
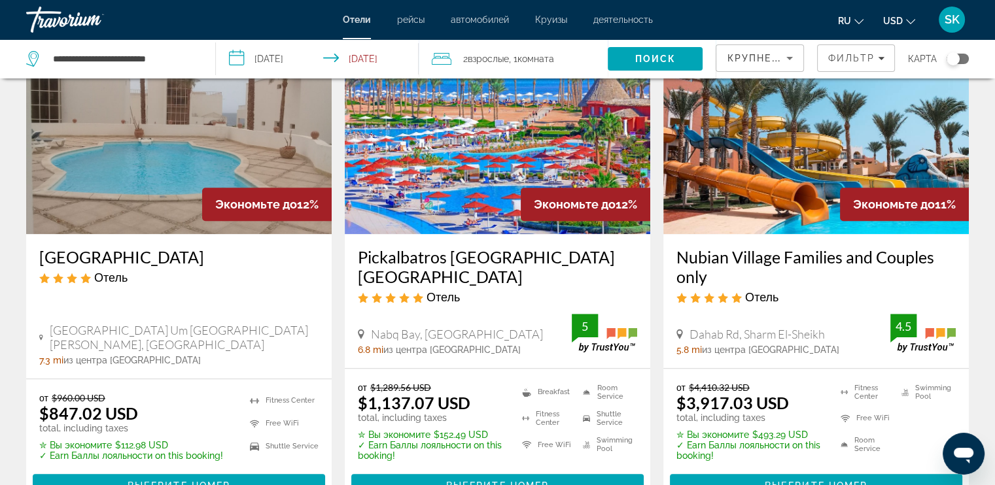
scroll to position [1717, 0]
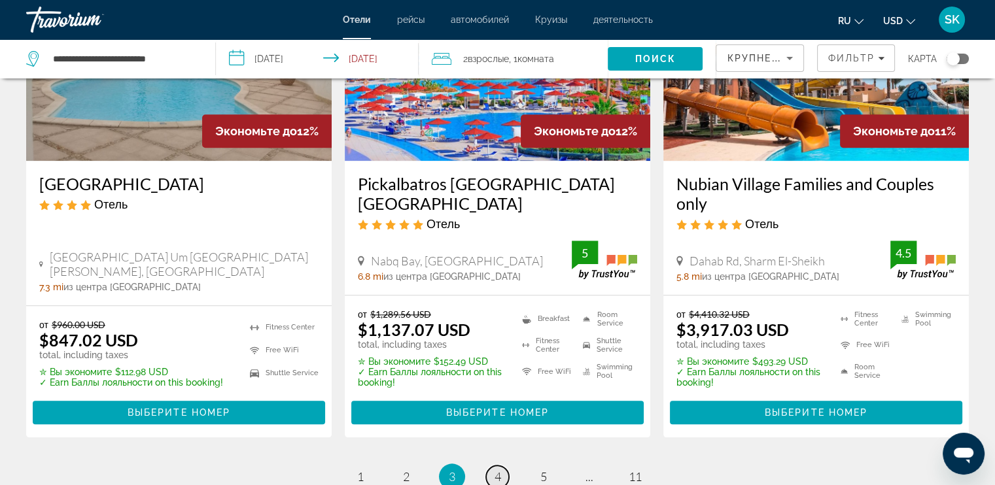
click at [497, 388] on span "4" at bounding box center [498, 477] width 7 height 14
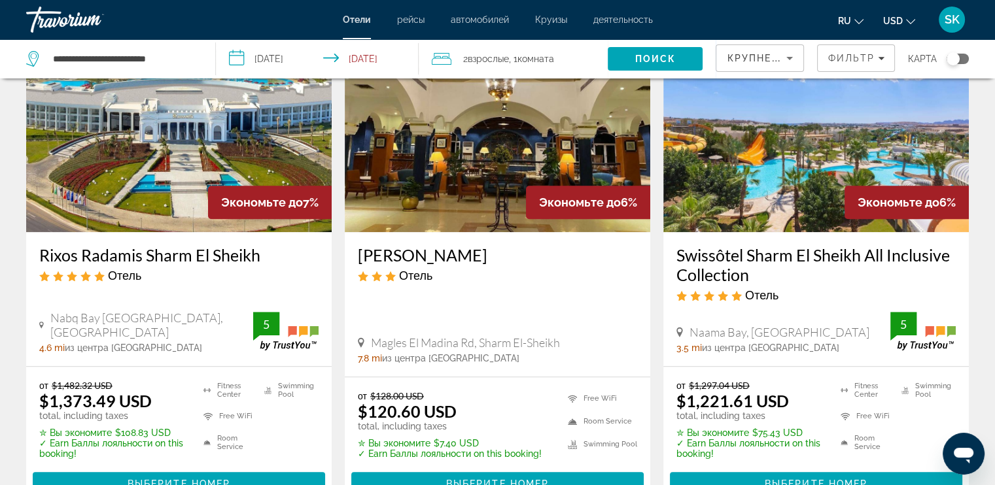
scroll to position [1717, 0]
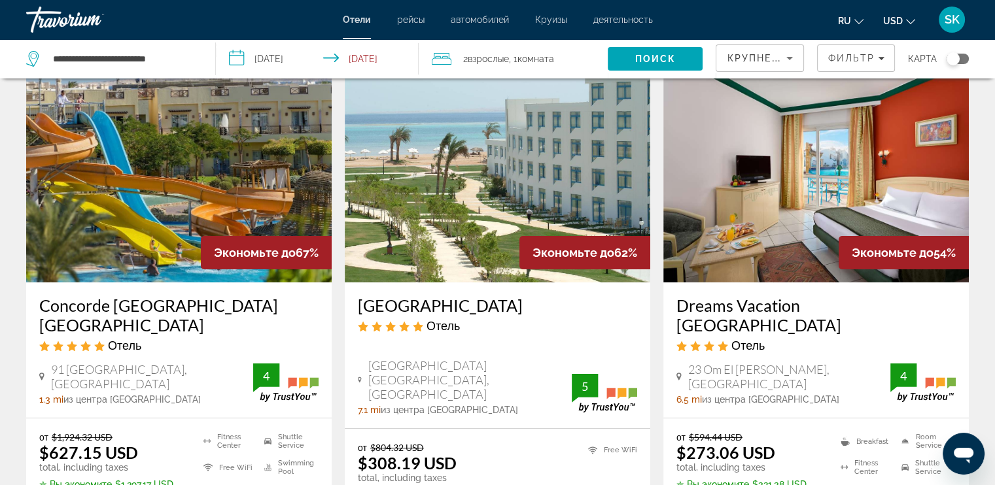
scroll to position [81, 0]
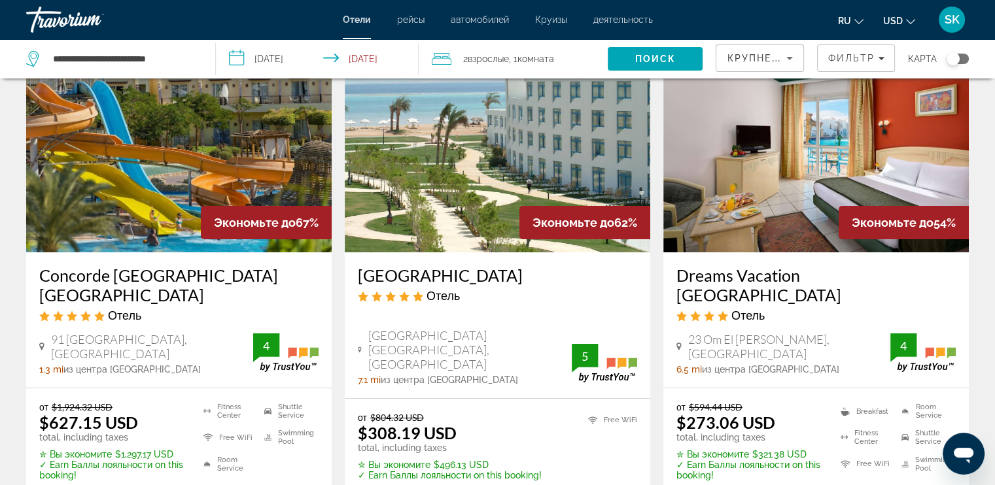
click at [805, 278] on h3 "Dreams Vacation [GEOGRAPHIC_DATA]" at bounding box center [815, 285] width 279 height 39
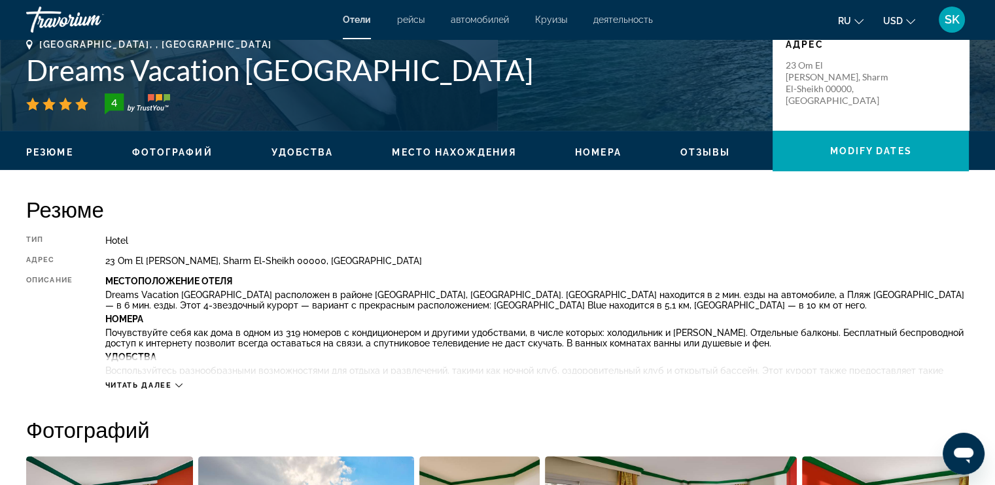
scroll to position [326, 0]
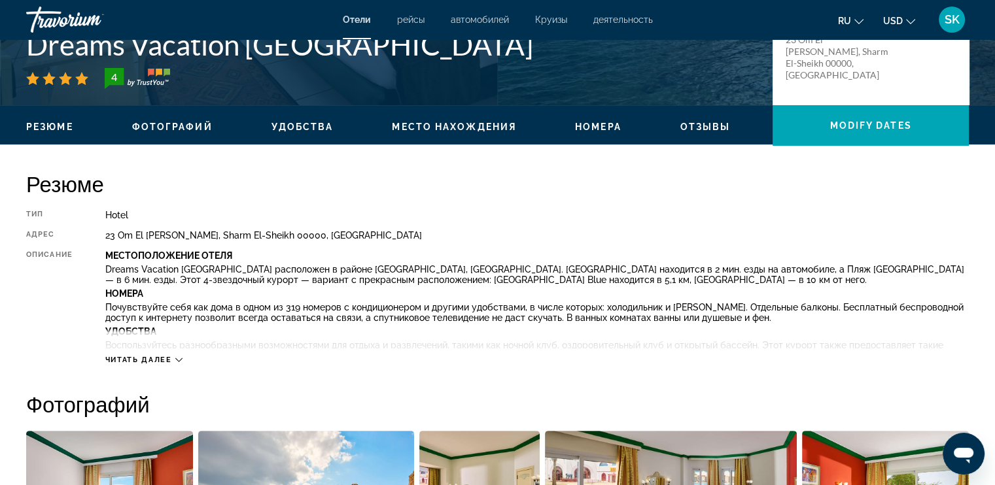
click at [157, 360] on span "Читать далее" at bounding box center [138, 360] width 67 height 9
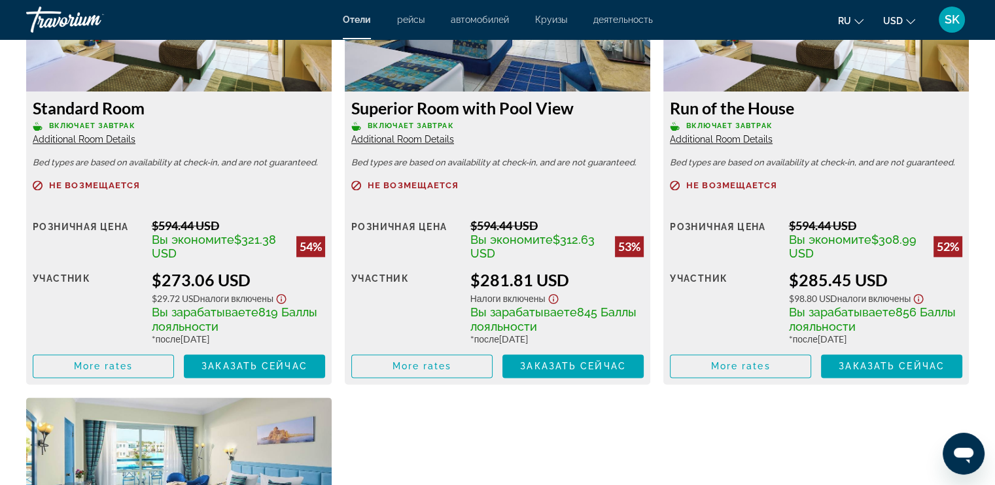
scroll to position [1799, 0]
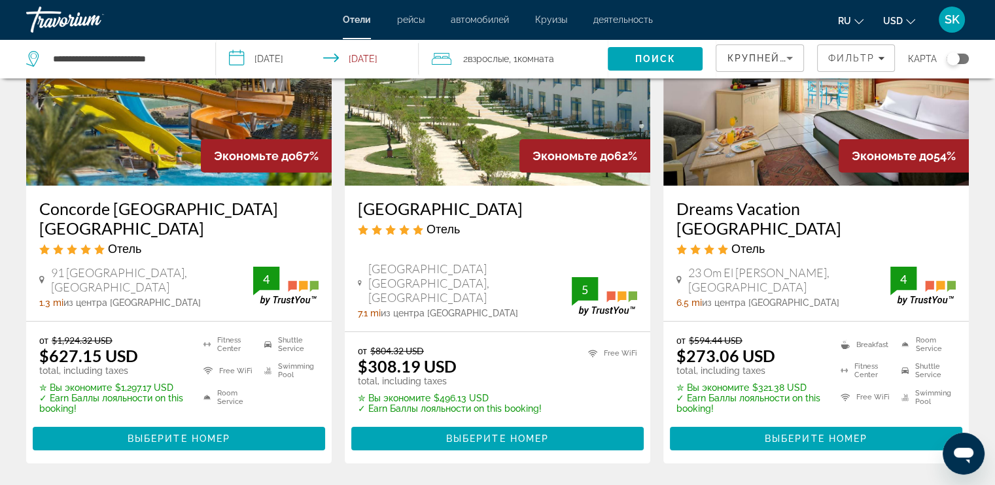
scroll to position [163, 0]
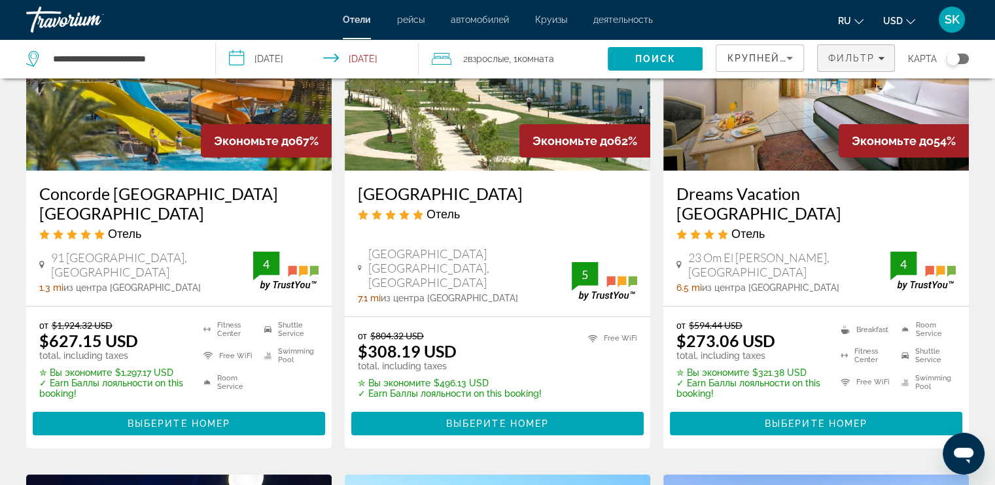
click at [805, 55] on icon "Filters" at bounding box center [881, 58] width 7 height 7
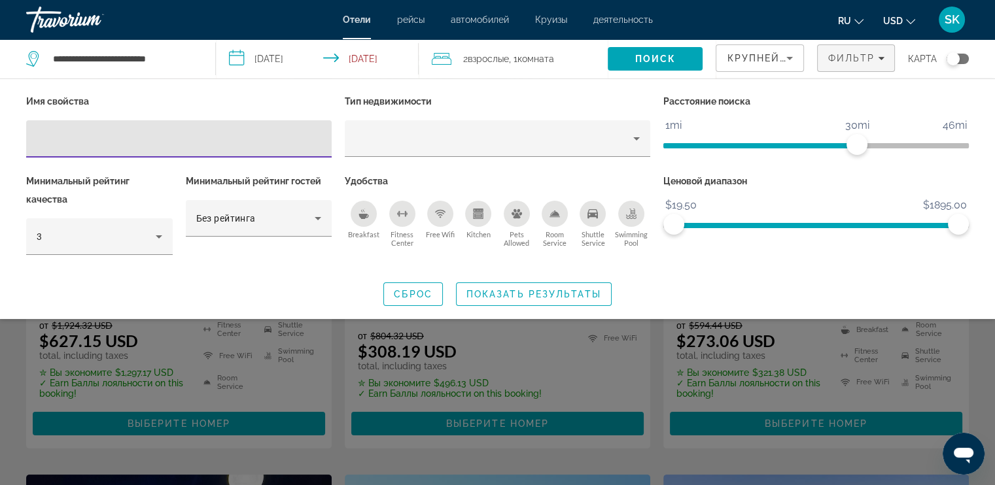
scroll to position [0, 0]
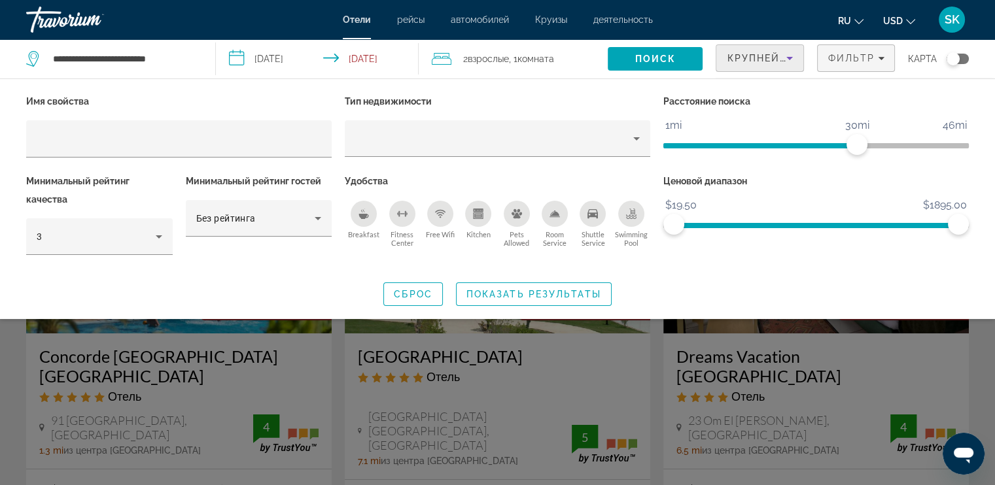
click at [793, 59] on icon "Sort by" at bounding box center [790, 58] width 16 height 16
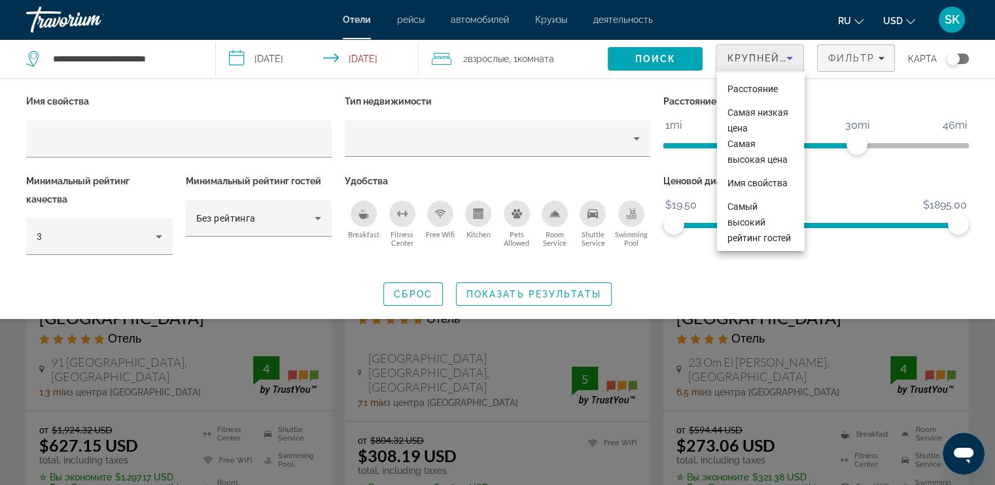
scroll to position [81, 0]
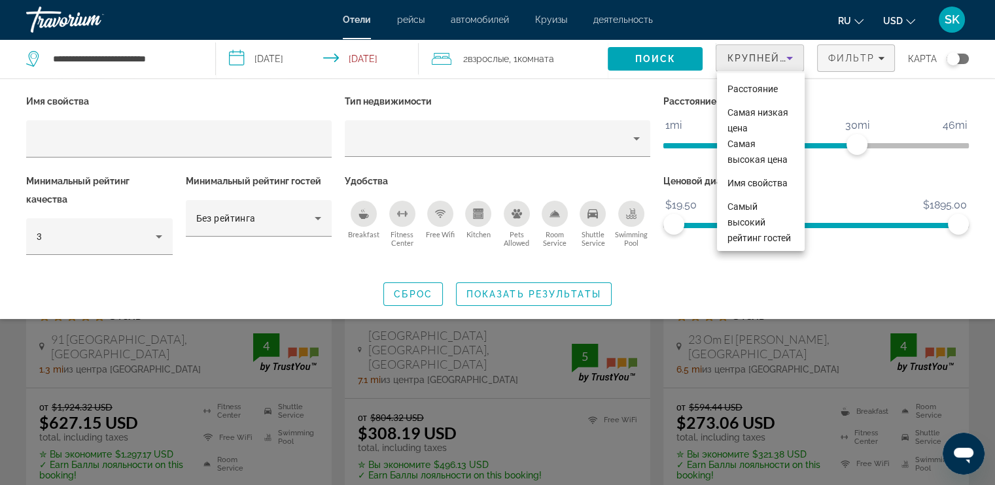
click at [805, 67] on div at bounding box center [497, 242] width 995 height 485
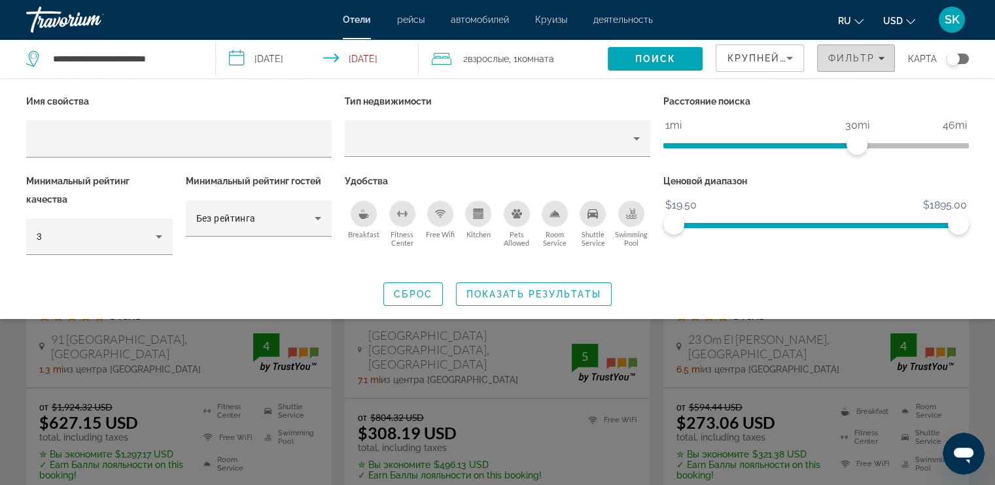
click at [805, 67] on span "Filters" at bounding box center [856, 58] width 77 height 31
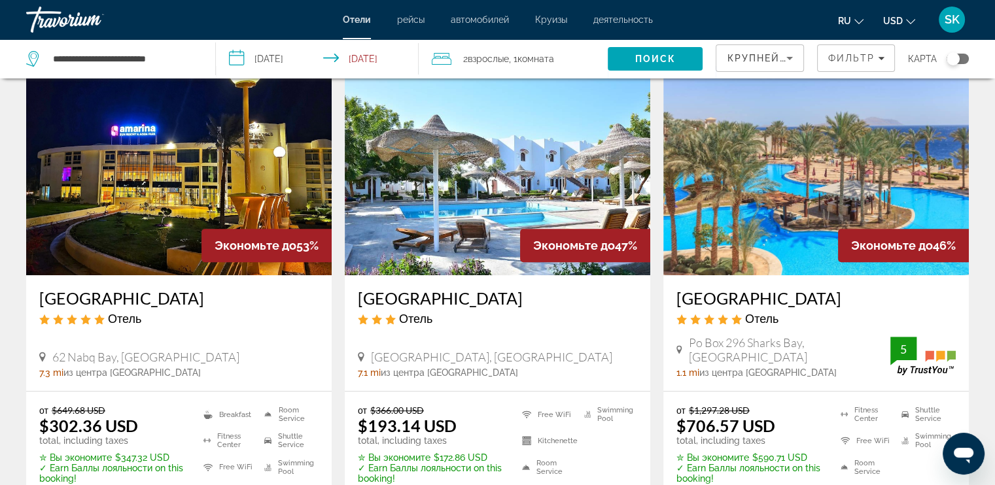
scroll to position [653, 0]
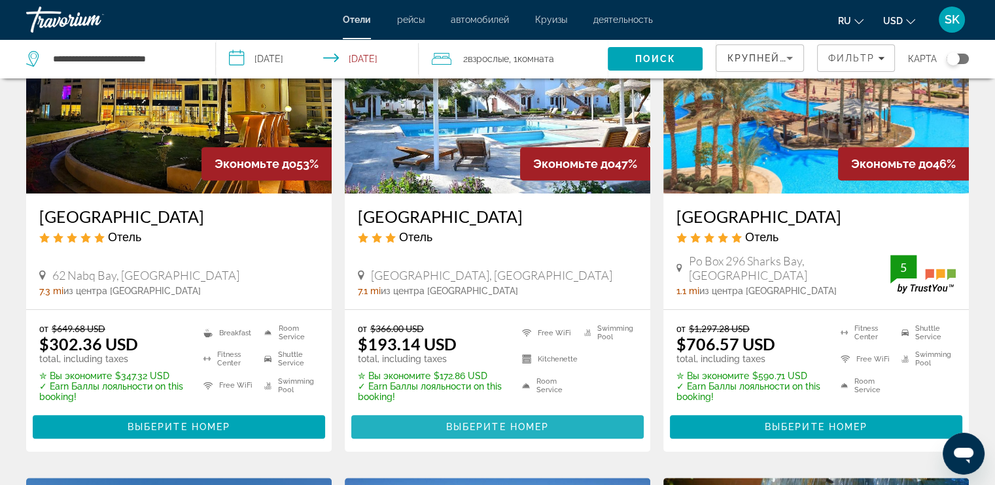
click at [568, 388] on span "Main content" at bounding box center [497, 426] width 292 height 31
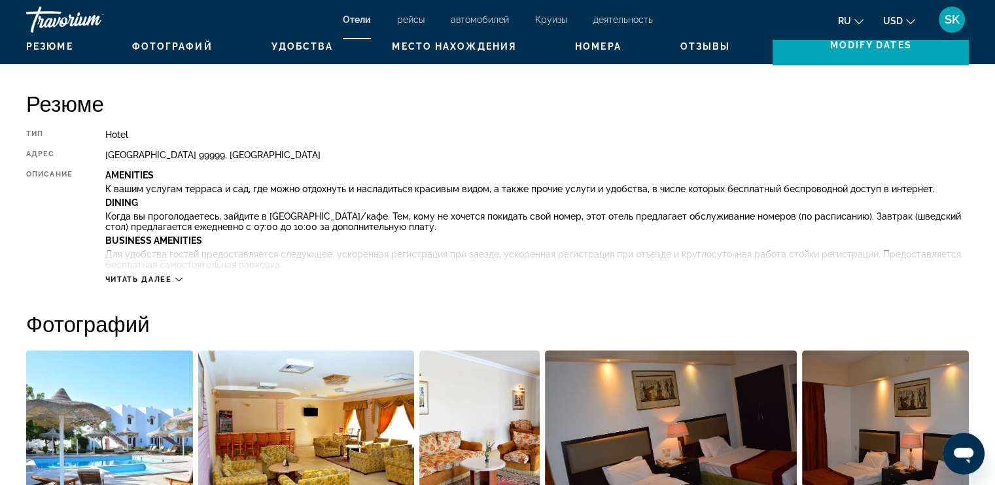
scroll to position [409, 0]
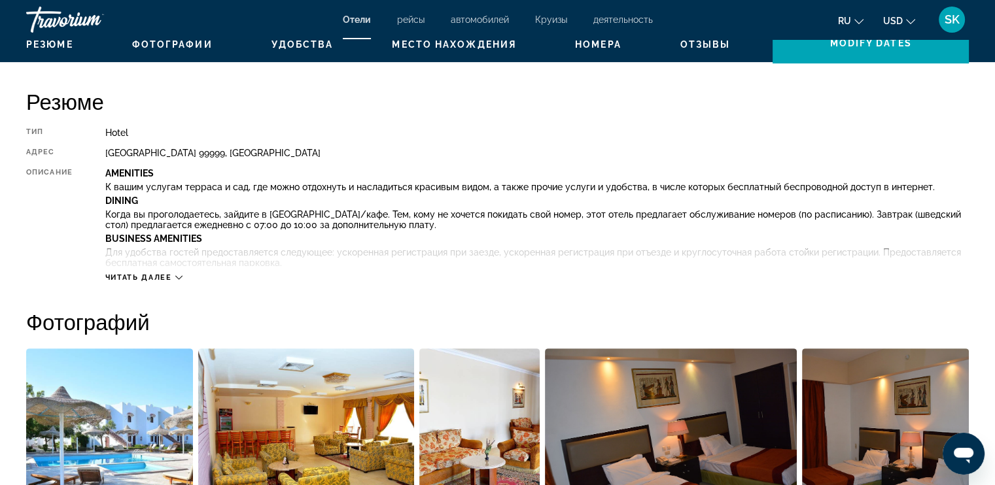
click at [171, 280] on span "Читать далее" at bounding box center [138, 277] width 67 height 9
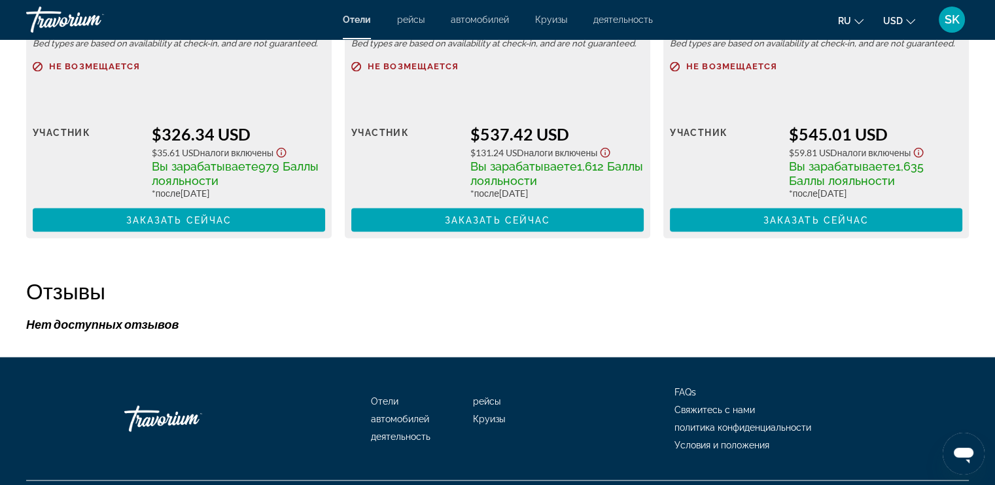
scroll to position [2901, 0]
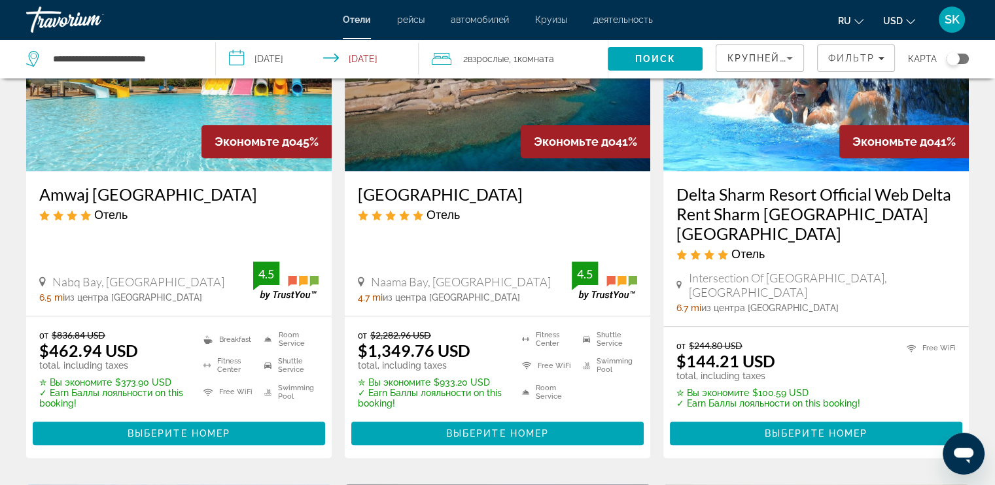
scroll to position [1144, 0]
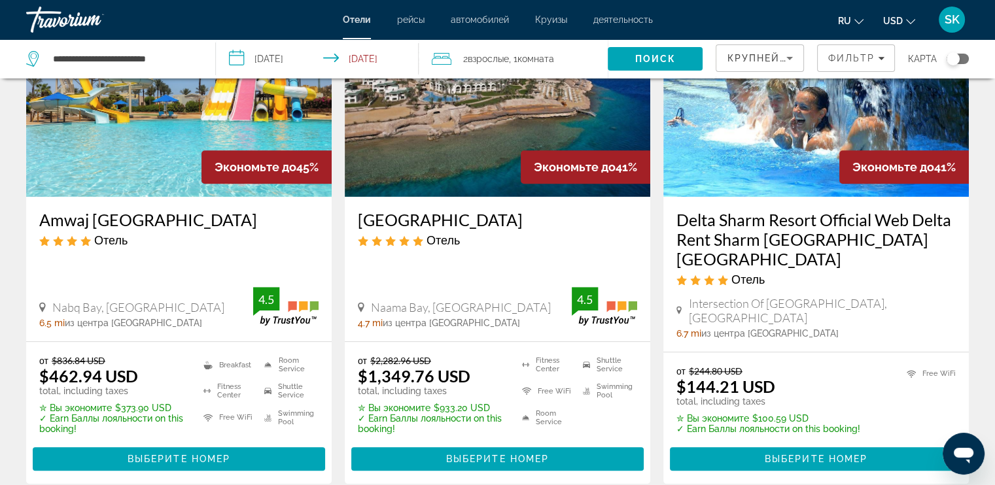
click at [144, 216] on h3 "Amwaj [GEOGRAPHIC_DATA]" at bounding box center [178, 220] width 279 height 20
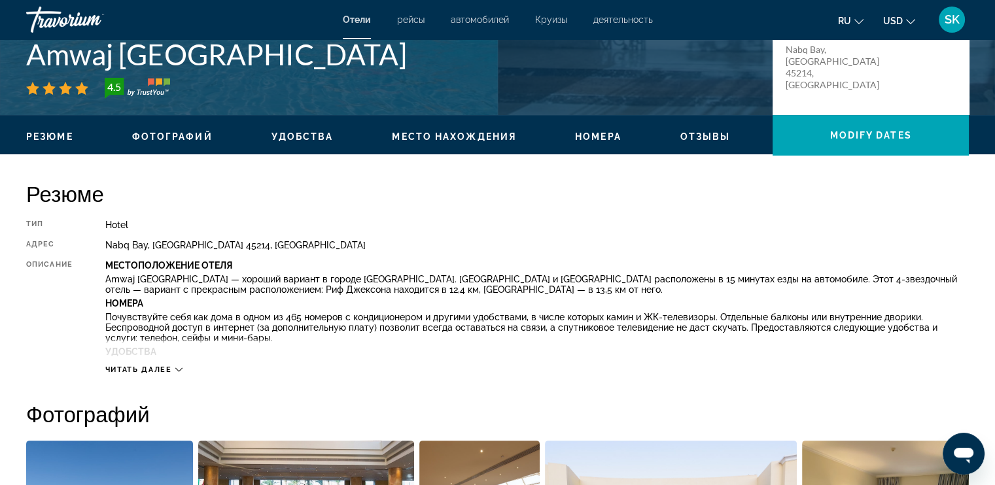
scroll to position [326, 0]
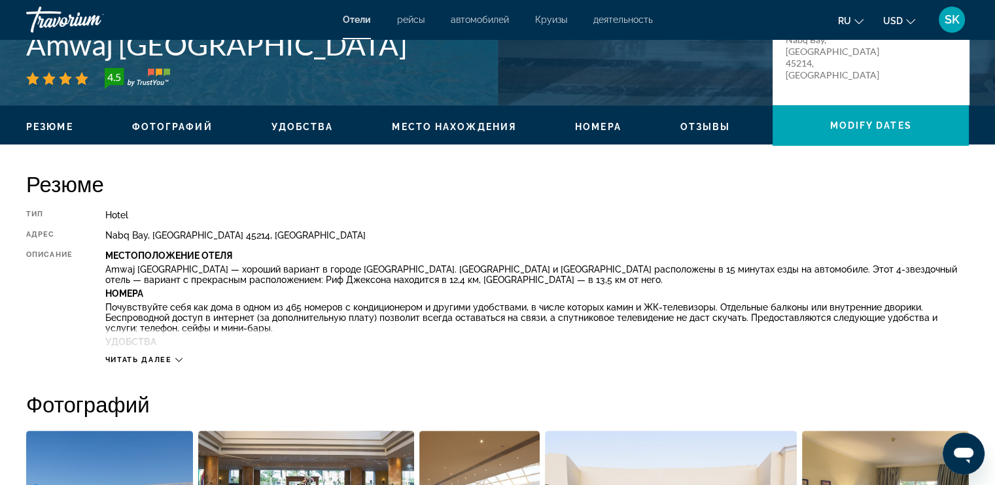
click at [167, 363] on span "Читать далее" at bounding box center [138, 360] width 67 height 9
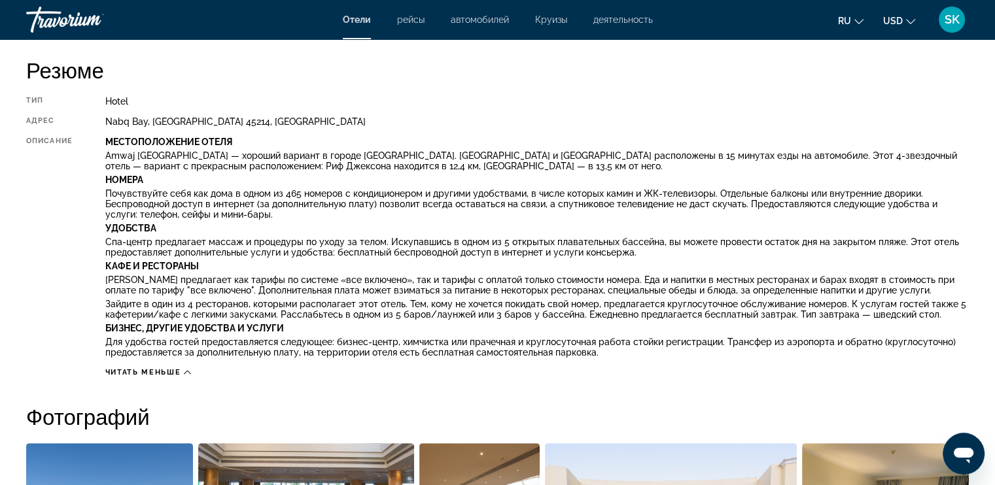
scroll to position [419, 0]
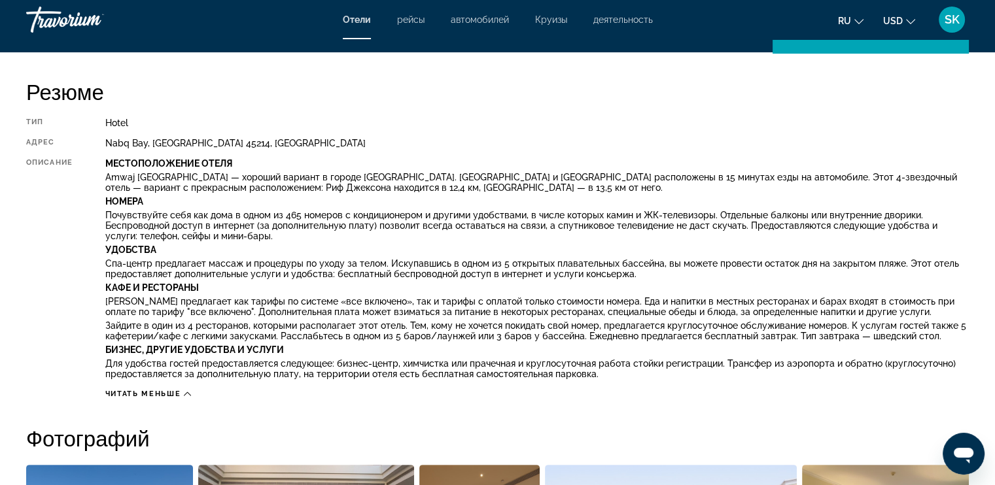
click at [183, 388] on div "Читать меньше" at bounding box center [148, 394] width 86 height 9
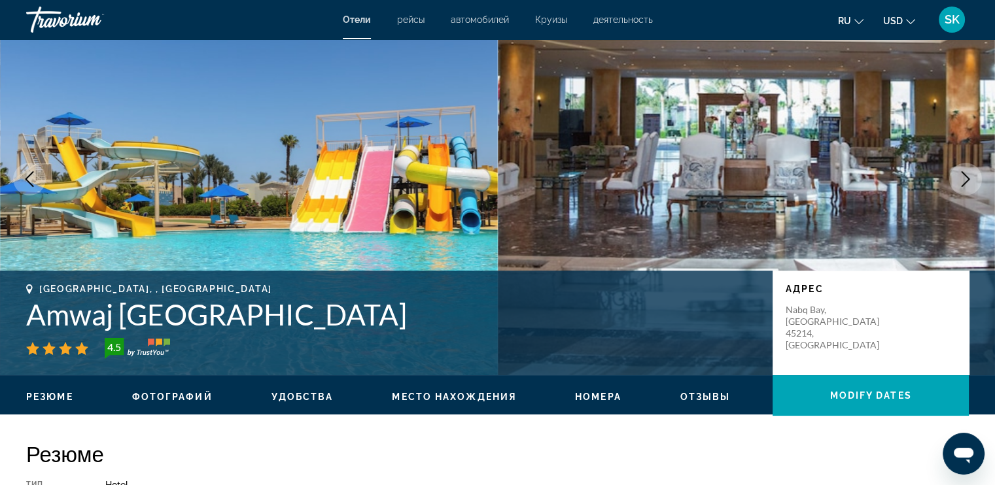
scroll to position [0, 0]
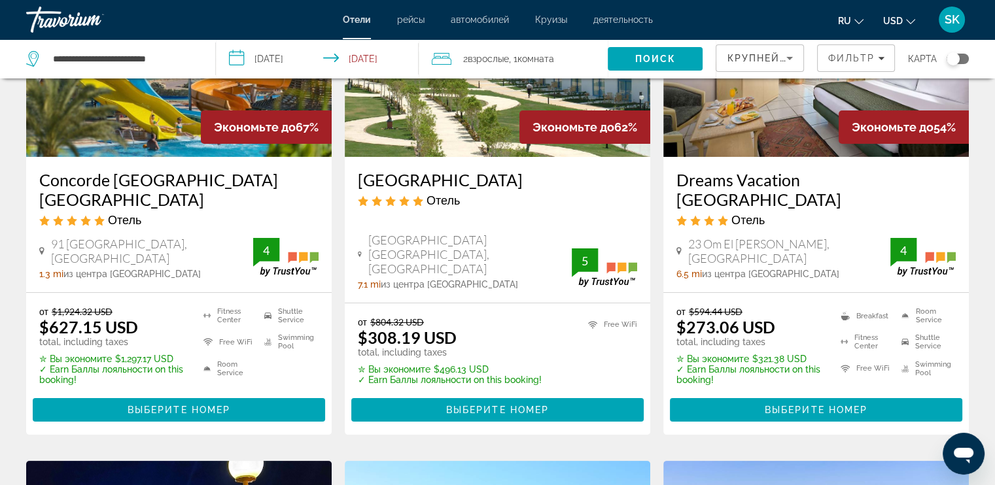
scroll to position [163, 0]
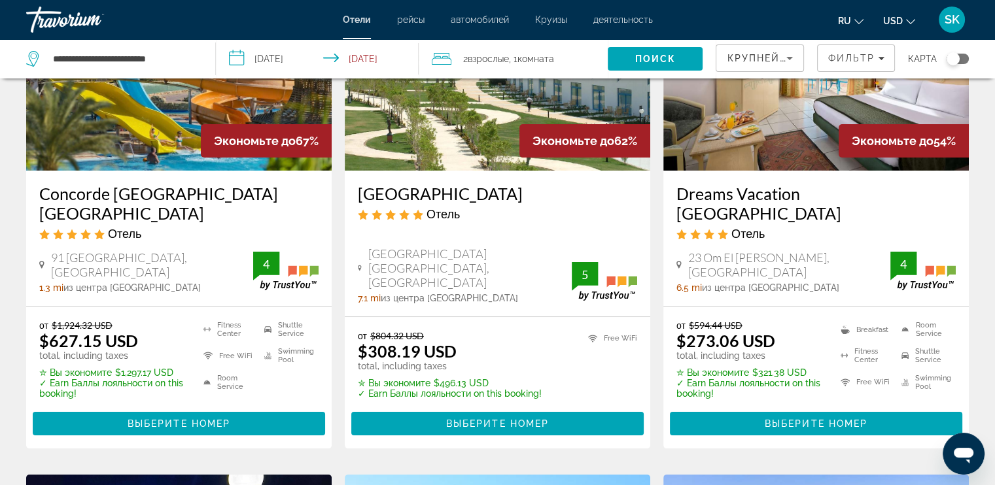
click at [441, 188] on h3 "[GEOGRAPHIC_DATA]" at bounding box center [497, 194] width 279 height 20
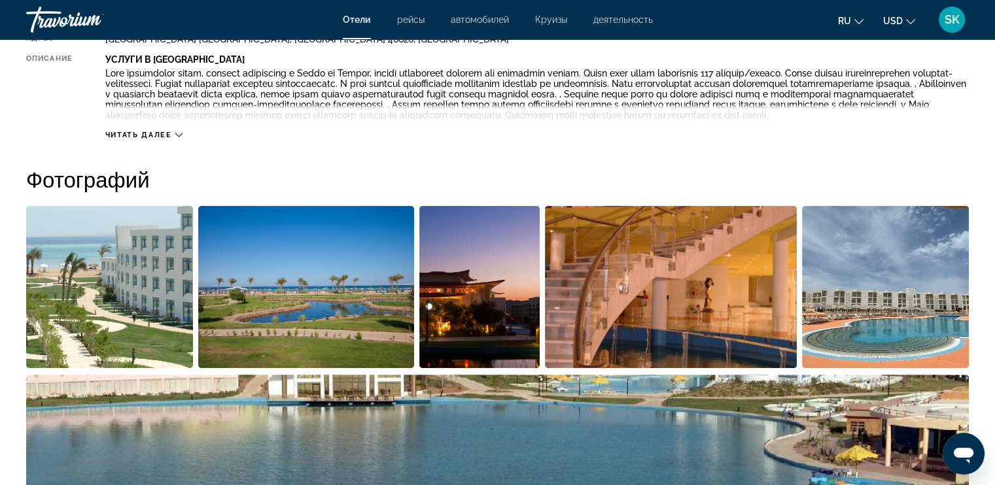
scroll to position [409, 0]
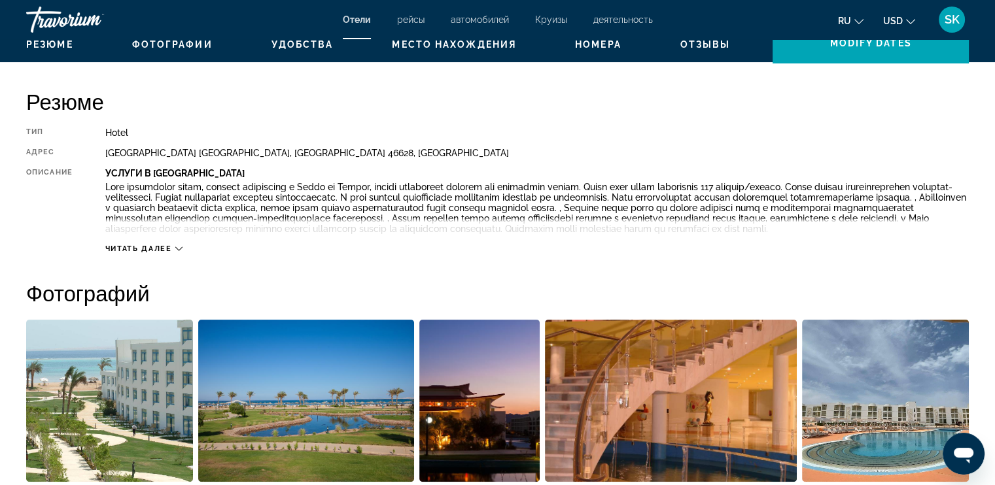
click at [177, 252] on icon "Main content" at bounding box center [178, 248] width 7 height 7
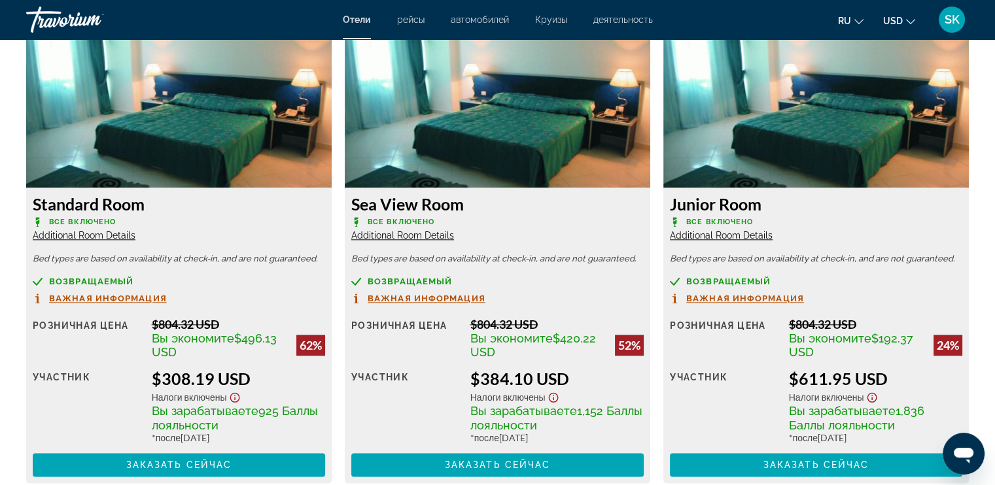
scroll to position [1717, 0]
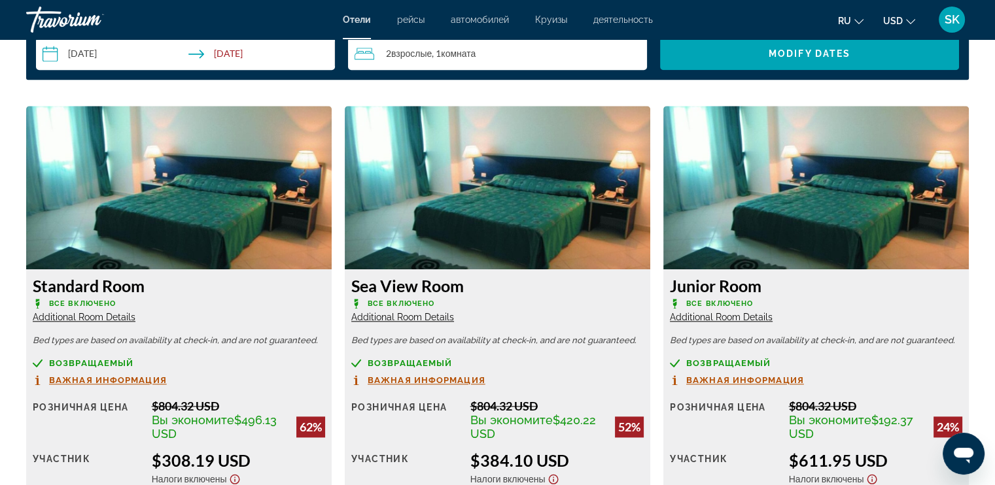
click at [213, 183] on img "Main content" at bounding box center [178, 188] width 305 height 164
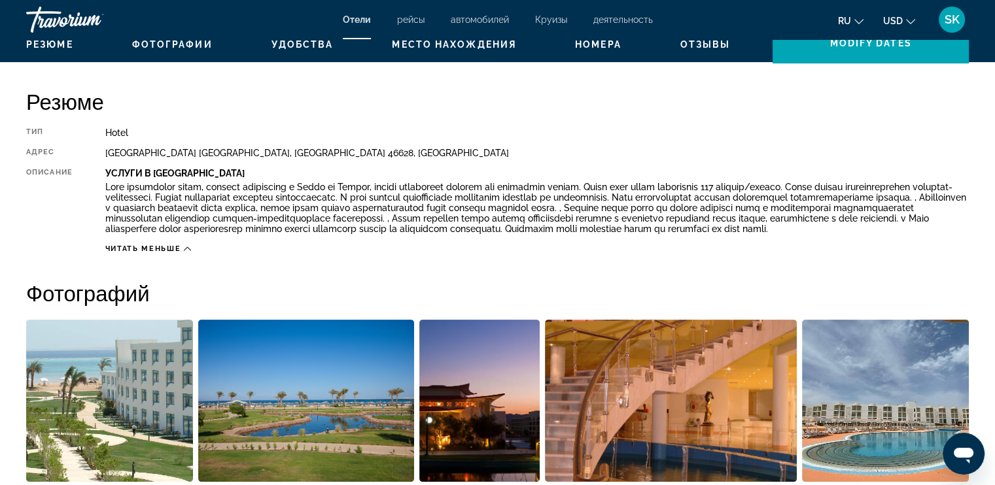
scroll to position [245, 0]
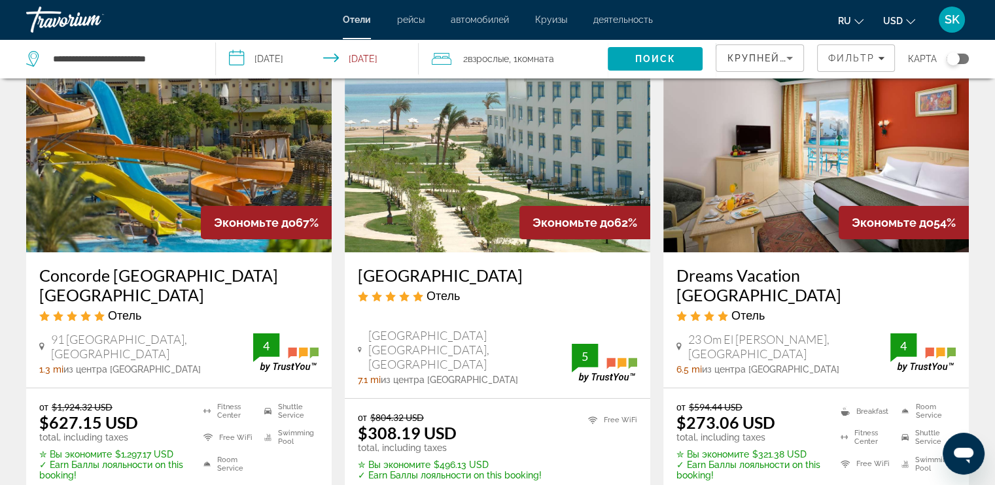
scroll to position [163, 0]
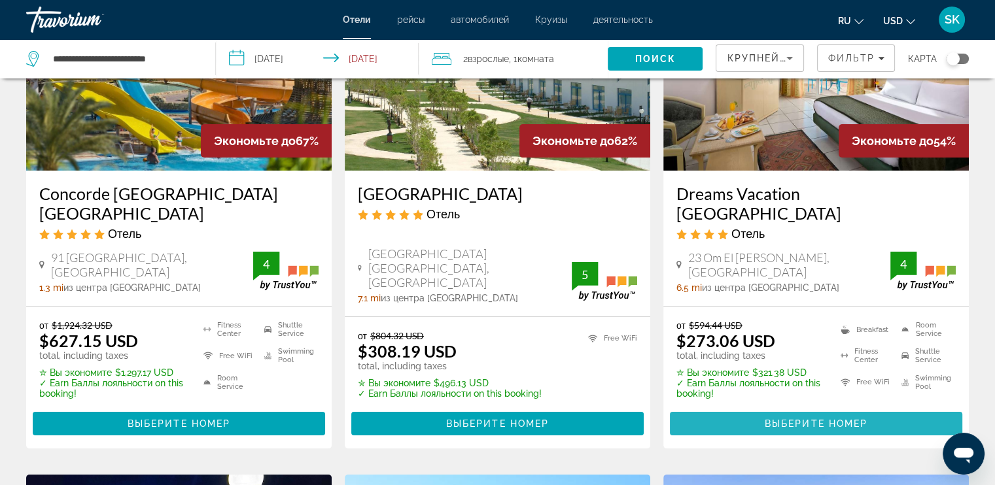
click at [805, 388] on span "Выберите номер" at bounding box center [816, 424] width 103 height 10
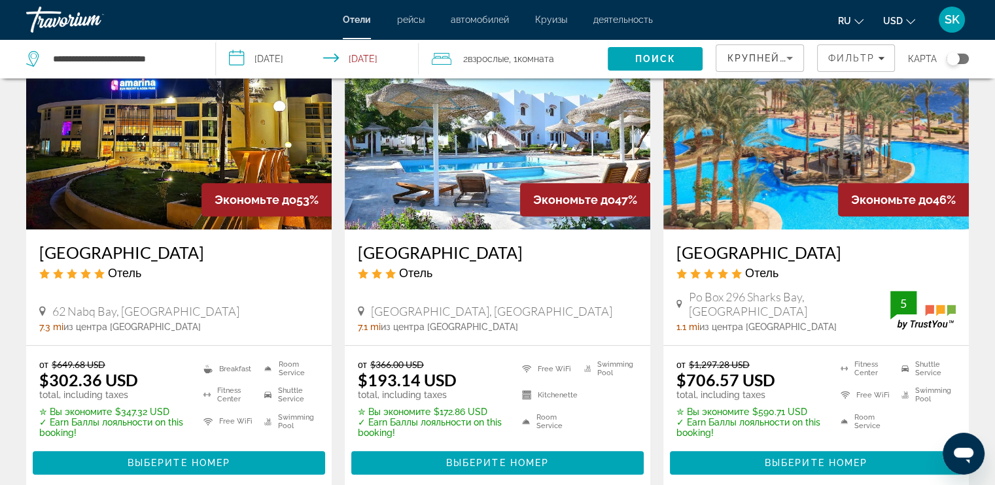
scroll to position [653, 0]
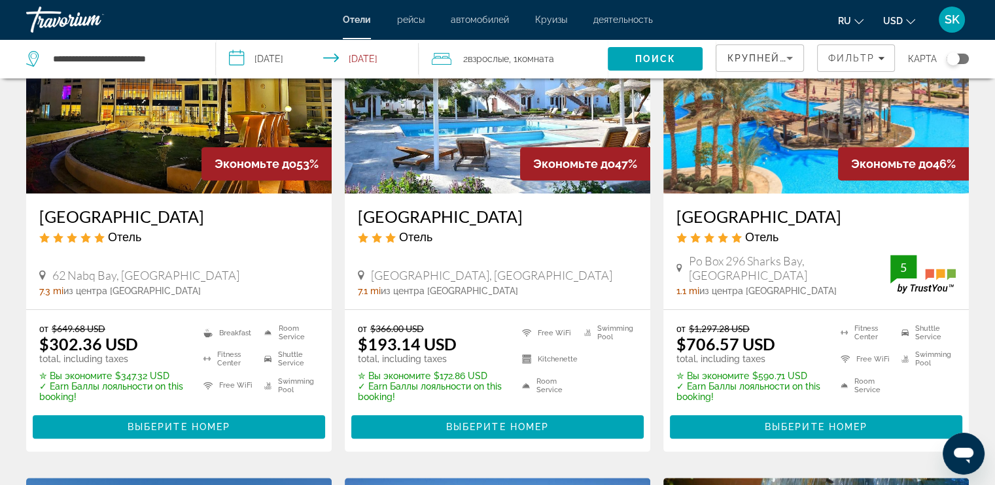
click at [188, 220] on h3 "[GEOGRAPHIC_DATA]" at bounding box center [178, 217] width 279 height 20
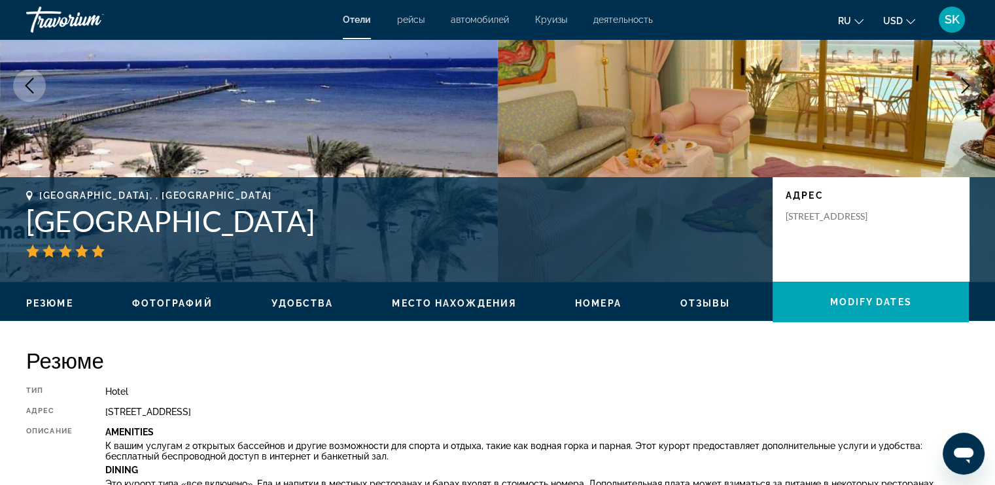
scroll to position [326, 0]
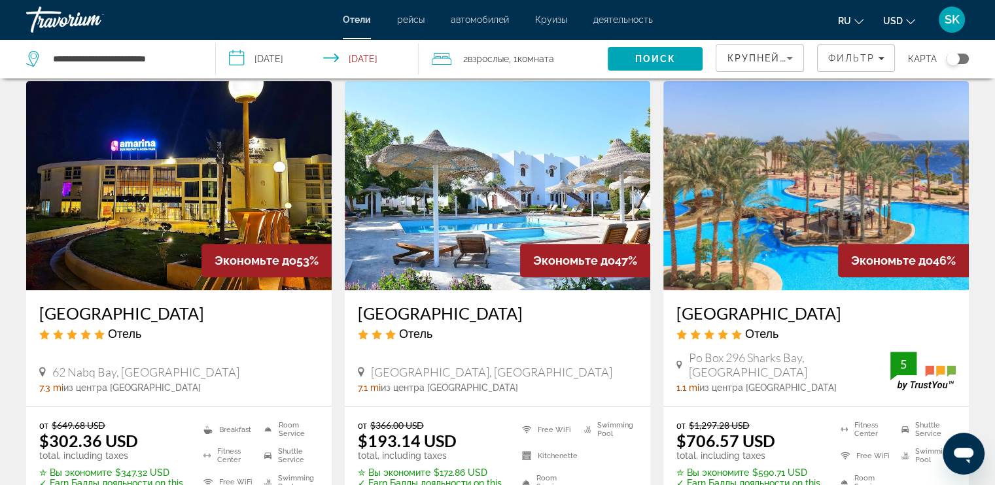
scroll to position [572, 0]
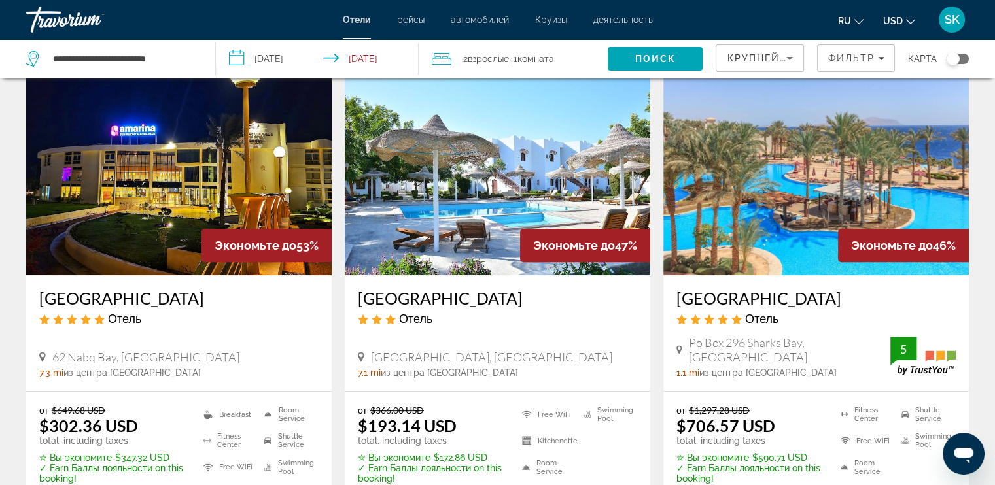
click at [517, 302] on h3 "[GEOGRAPHIC_DATA]" at bounding box center [497, 298] width 279 height 20
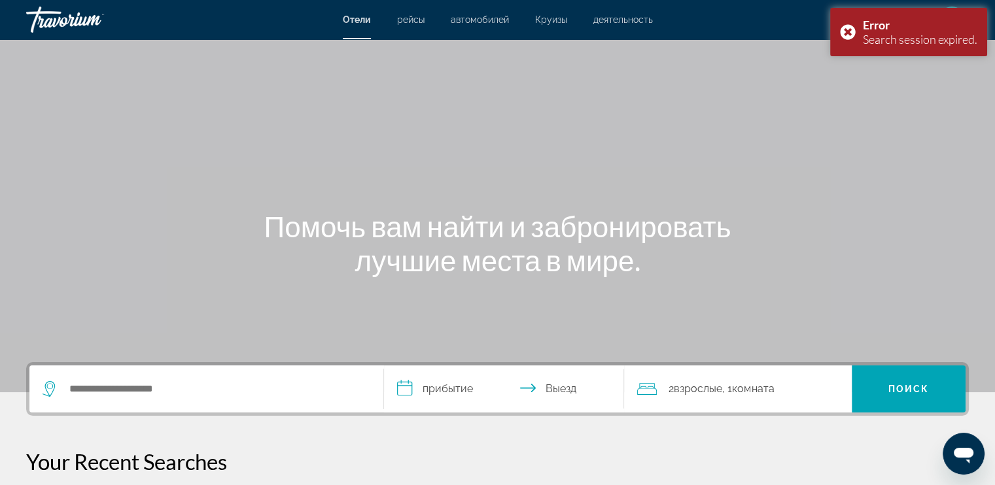
scroll to position [163, 0]
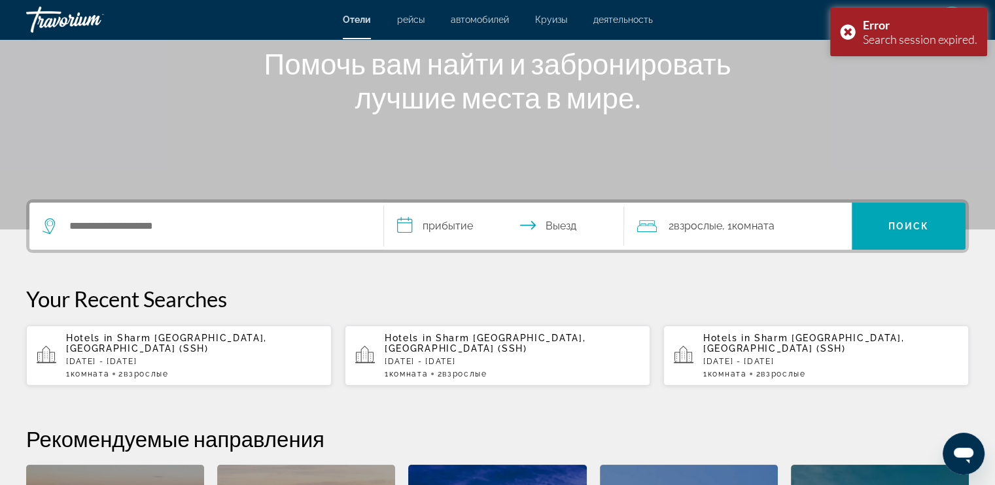
click at [192, 339] on span "Sharm [GEOGRAPHIC_DATA], [GEOGRAPHIC_DATA] (SSH)" at bounding box center [166, 343] width 201 height 21
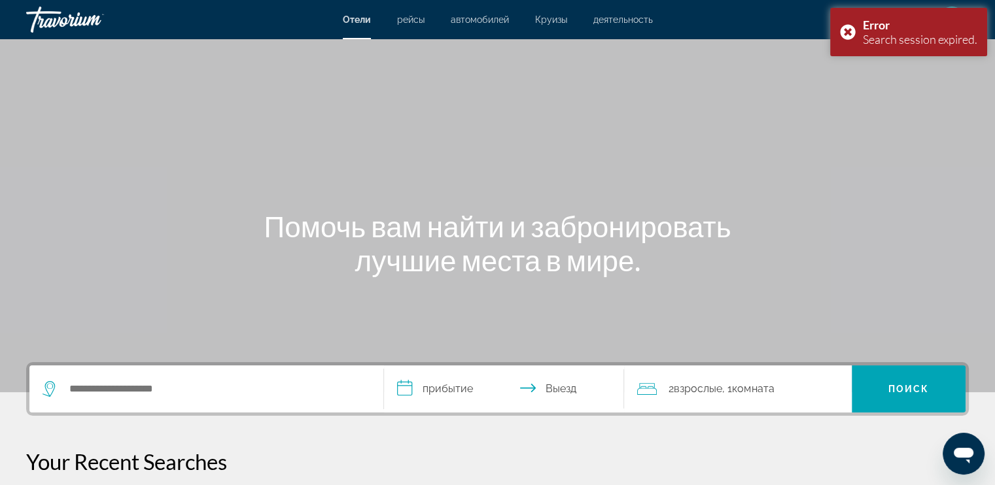
click at [425, 388] on input "**********" at bounding box center [507, 391] width 246 height 51
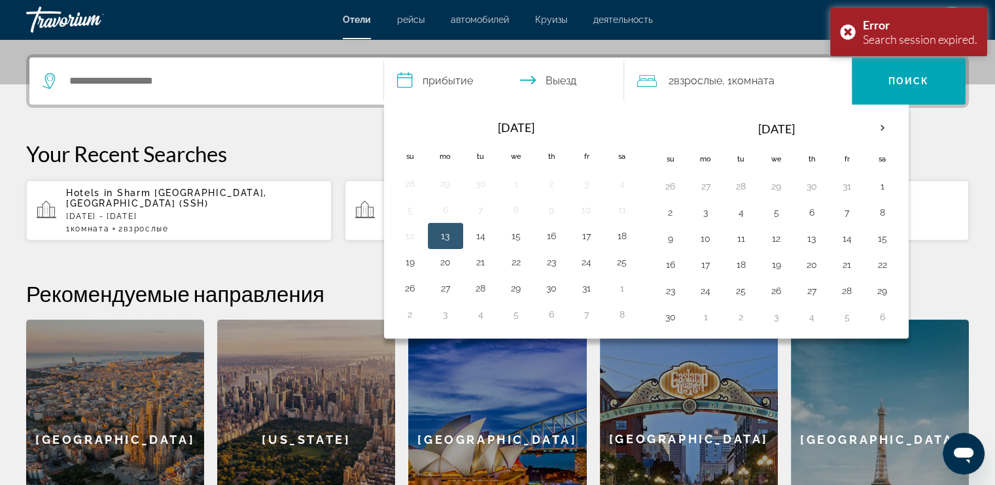
scroll to position [320, 0]
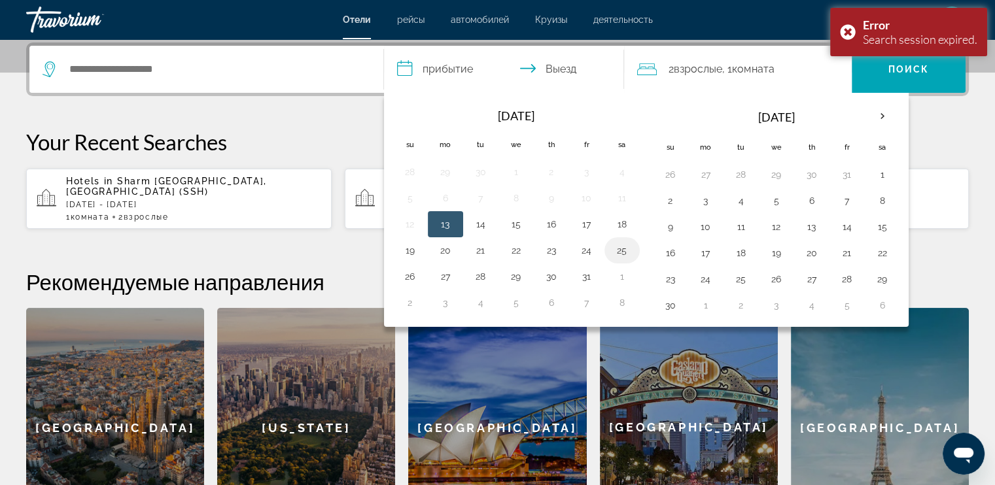
click at [619, 256] on button "25" at bounding box center [622, 250] width 21 height 18
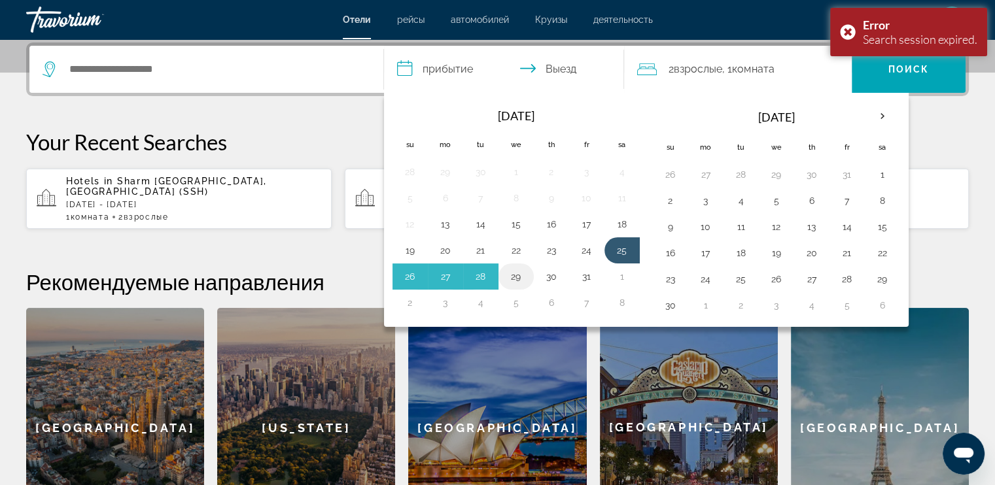
click at [515, 272] on button "29" at bounding box center [516, 277] width 21 height 18
type input "**********"
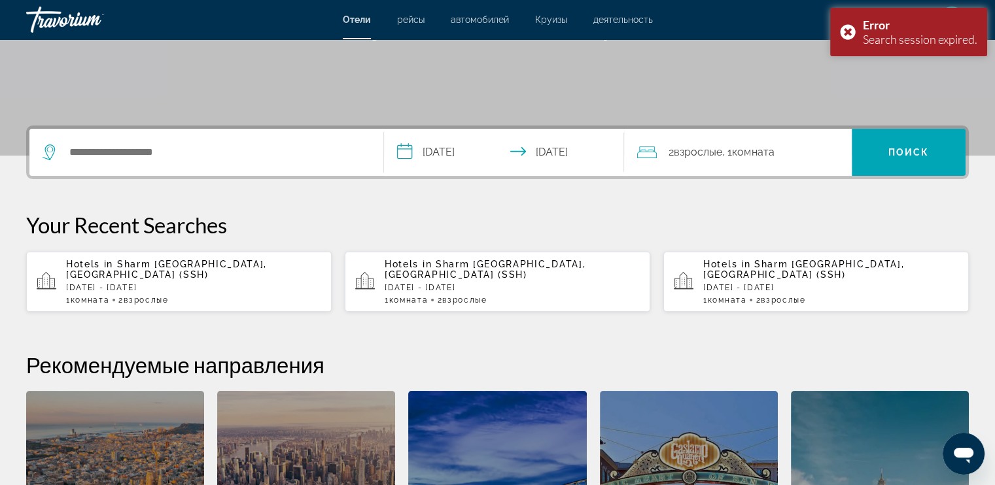
scroll to position [156, 0]
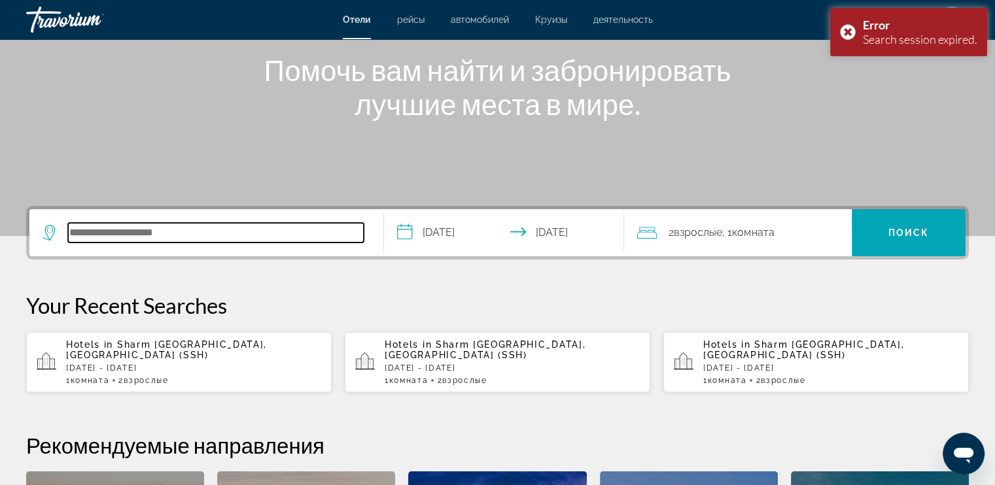
click at [228, 229] on input "Search hotel destination" at bounding box center [216, 233] width 296 height 20
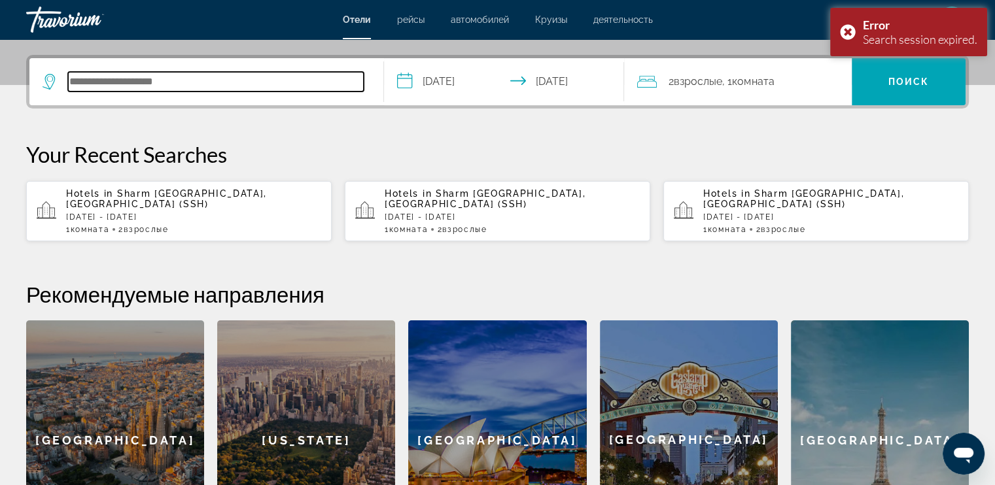
scroll to position [320, 0]
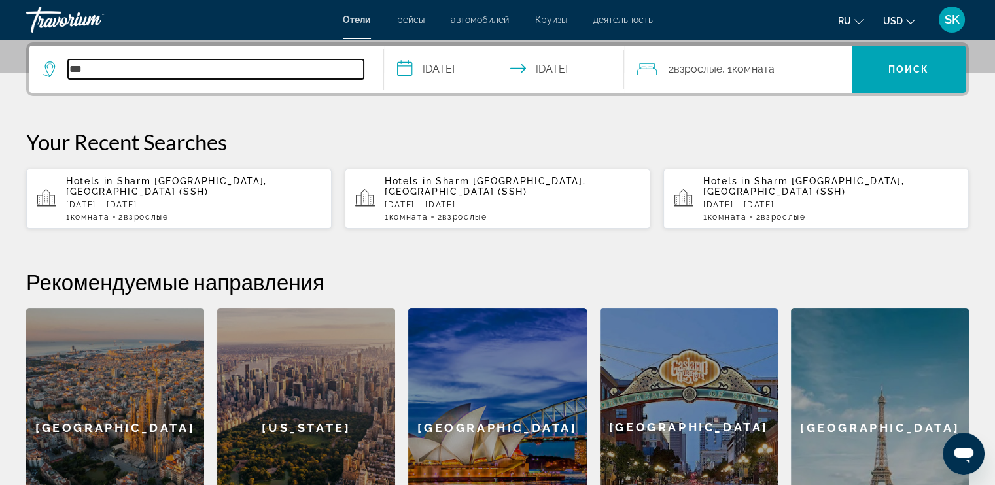
type input "***"
click at [222, 213] on div "1 Комната номера 2 Взрослый Взрослые" at bounding box center [193, 217] width 255 height 9
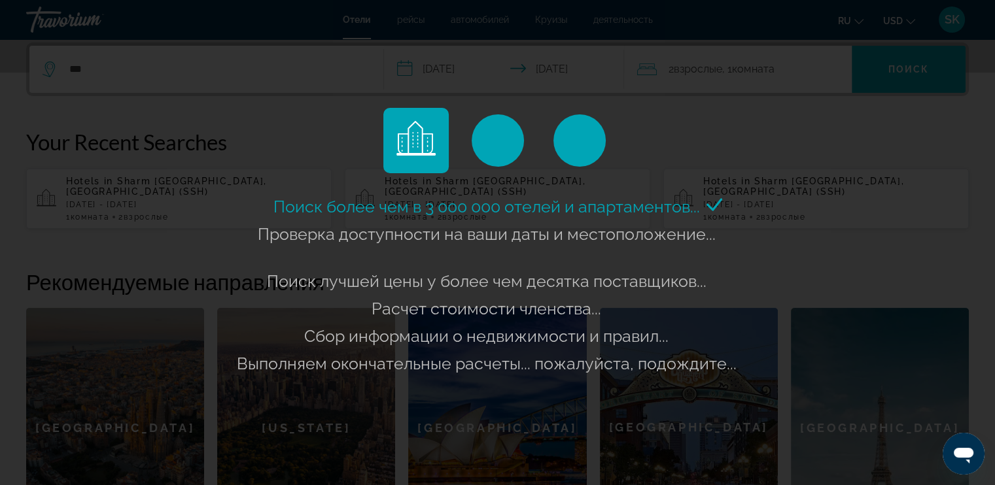
click at [805, 74] on div "Поиск более чем в 3 000 000 отелей и апартаментов..." at bounding box center [497, 242] width 995 height 485
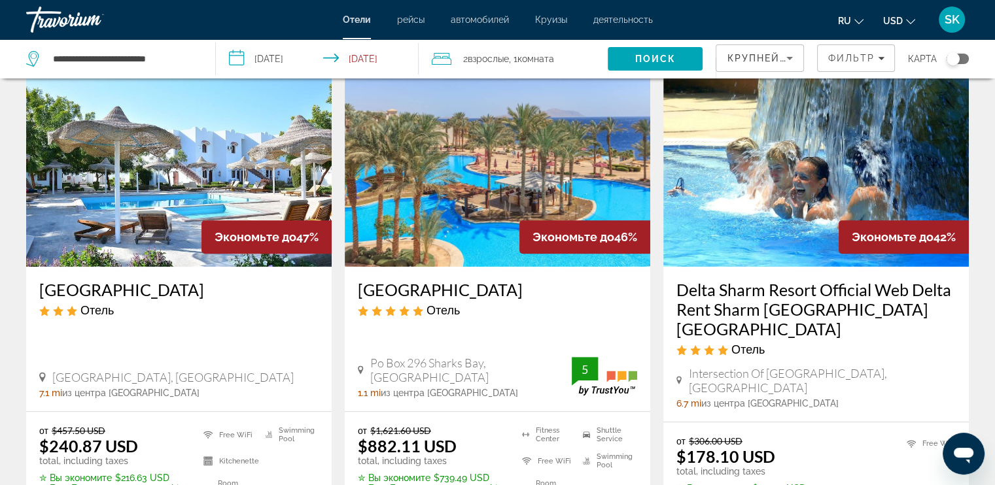
scroll to position [572, 0]
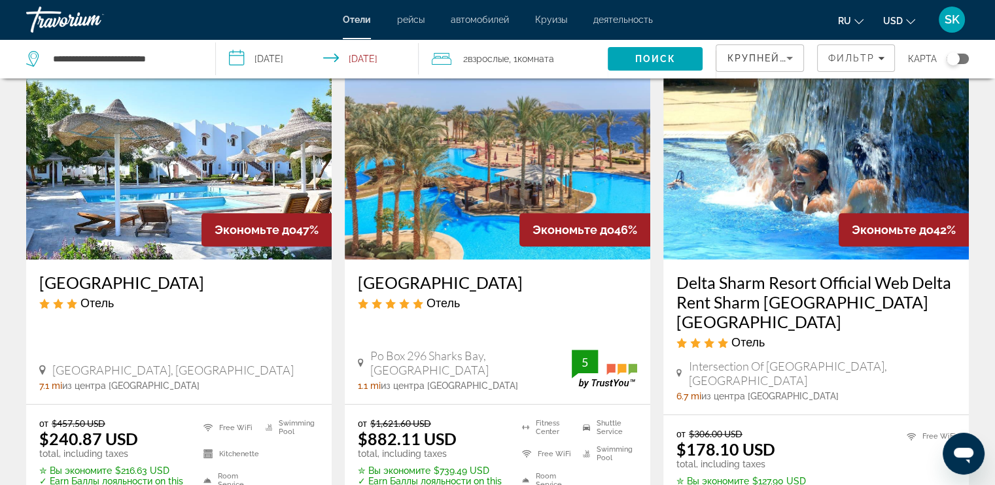
click at [151, 278] on h3 "[GEOGRAPHIC_DATA]" at bounding box center [178, 283] width 279 height 20
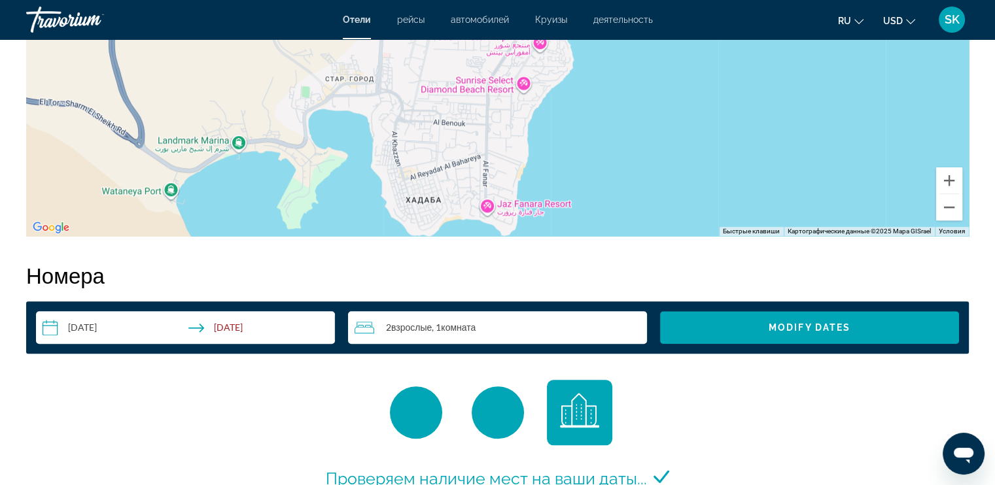
scroll to position [1635, 0]
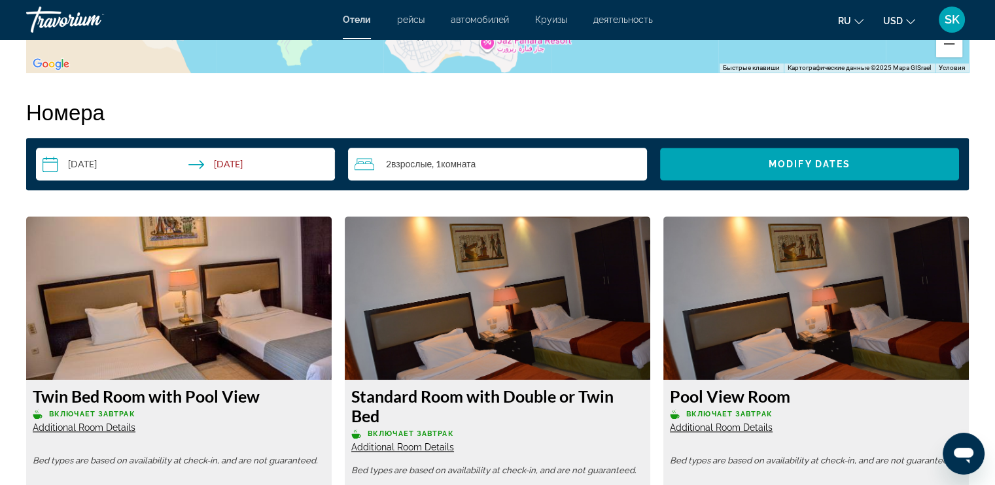
click at [85, 168] on input "**********" at bounding box center [188, 166] width 304 height 37
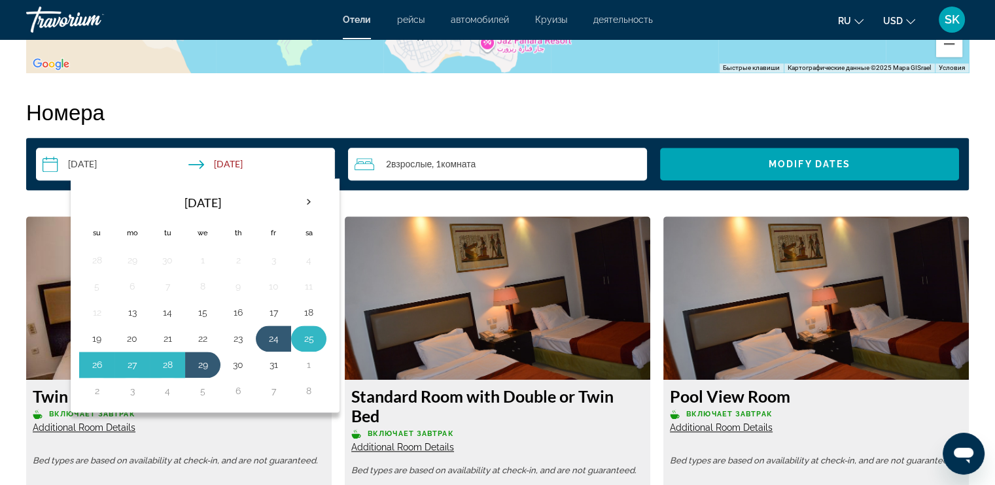
click at [308, 339] on button "25" at bounding box center [308, 339] width 21 height 18
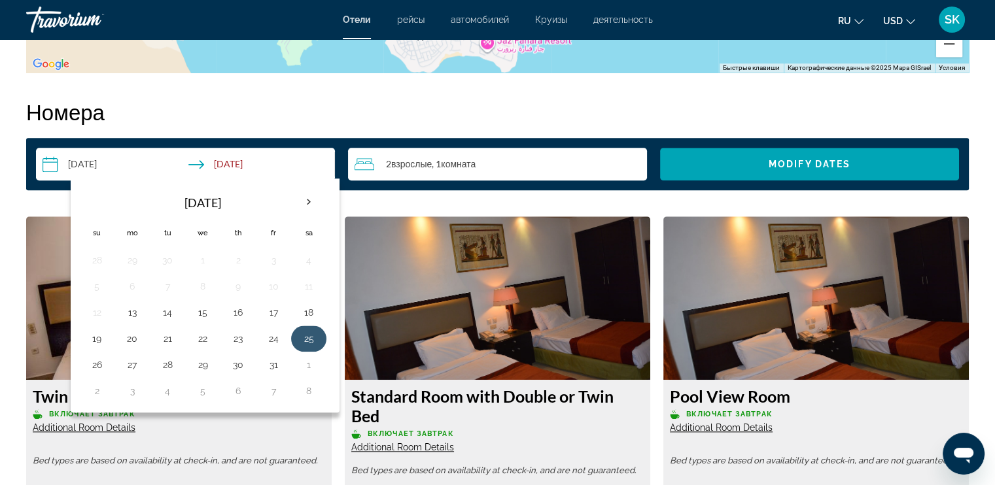
click at [310, 341] on button "25" at bounding box center [308, 339] width 21 height 18
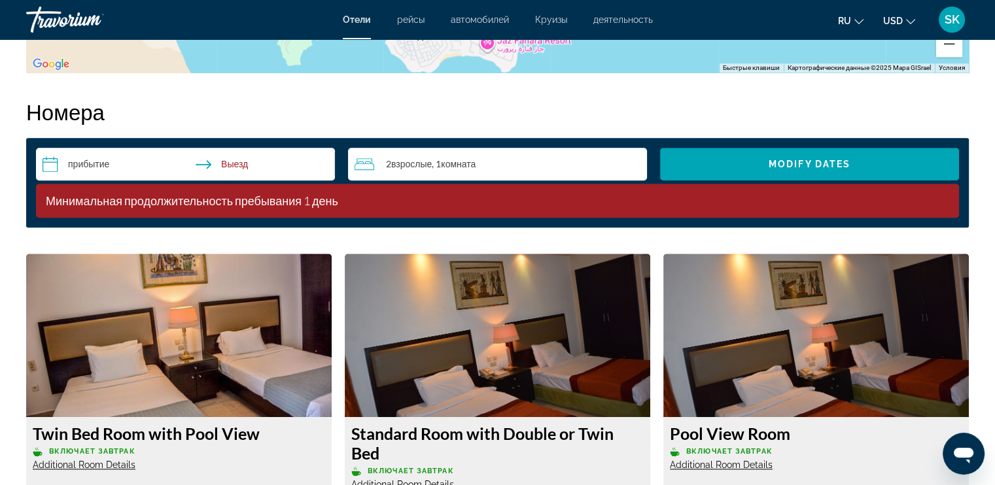
click at [105, 160] on input "**********" at bounding box center [188, 166] width 304 height 37
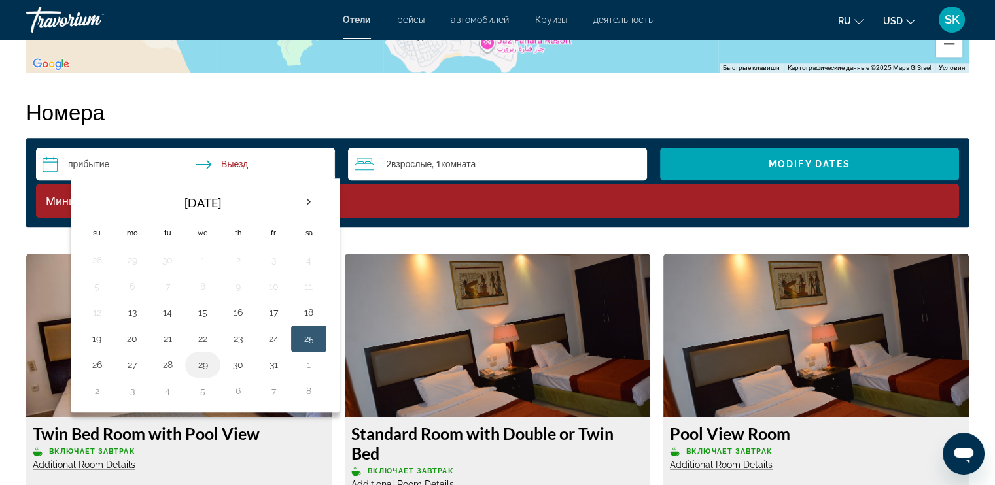
click at [204, 364] on button "29" at bounding box center [202, 365] width 21 height 18
click at [128, 162] on input "**********" at bounding box center [188, 166] width 304 height 37
click at [100, 162] on input "**********" at bounding box center [188, 166] width 304 height 37
click at [307, 337] on button "25" at bounding box center [308, 339] width 21 height 18
type input "**********"
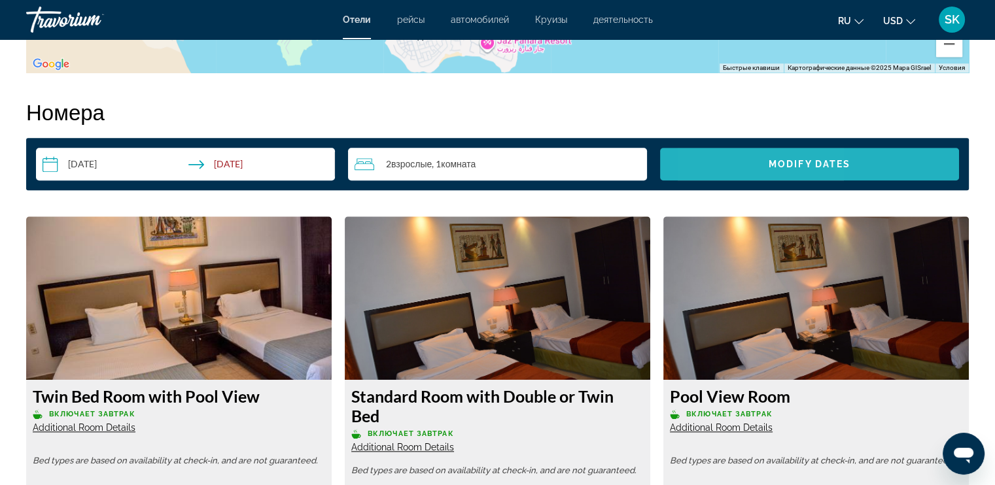
click at [735, 167] on span "Search widget" at bounding box center [809, 163] width 299 height 31
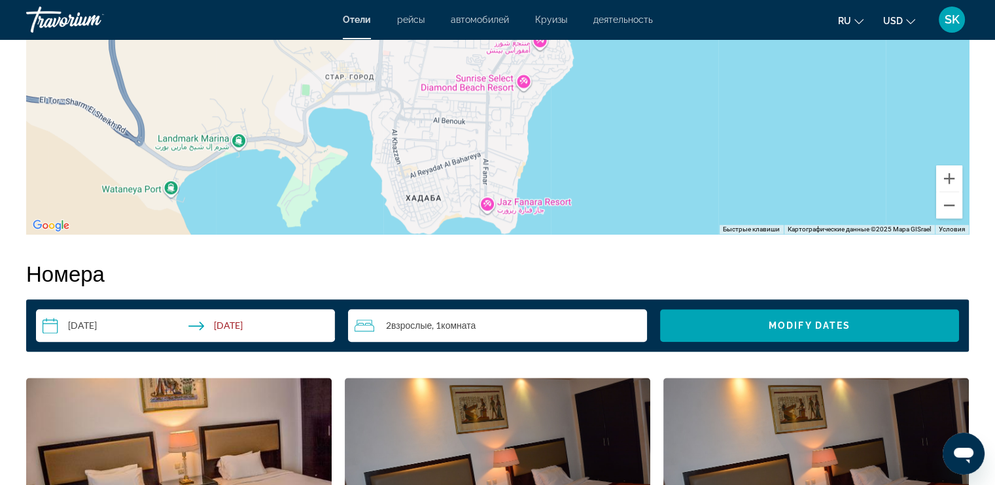
scroll to position [1164, 0]
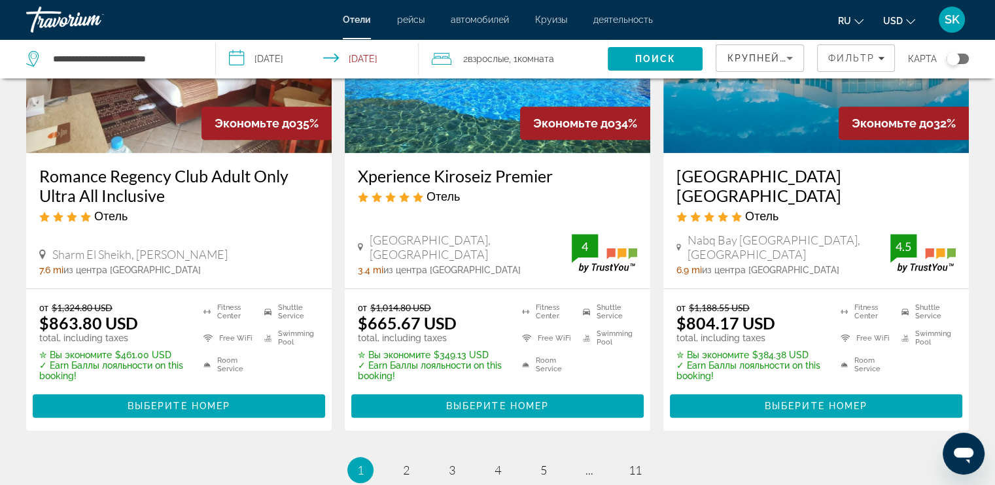
scroll to position [1799, 0]
